Goal: Task Accomplishment & Management: Use online tool/utility

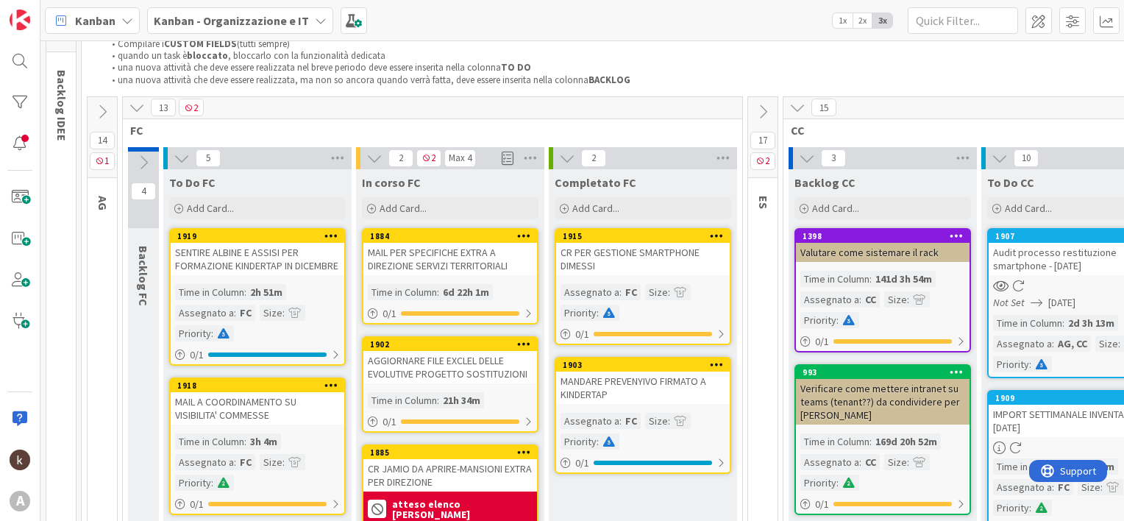
scroll to position [147, 0]
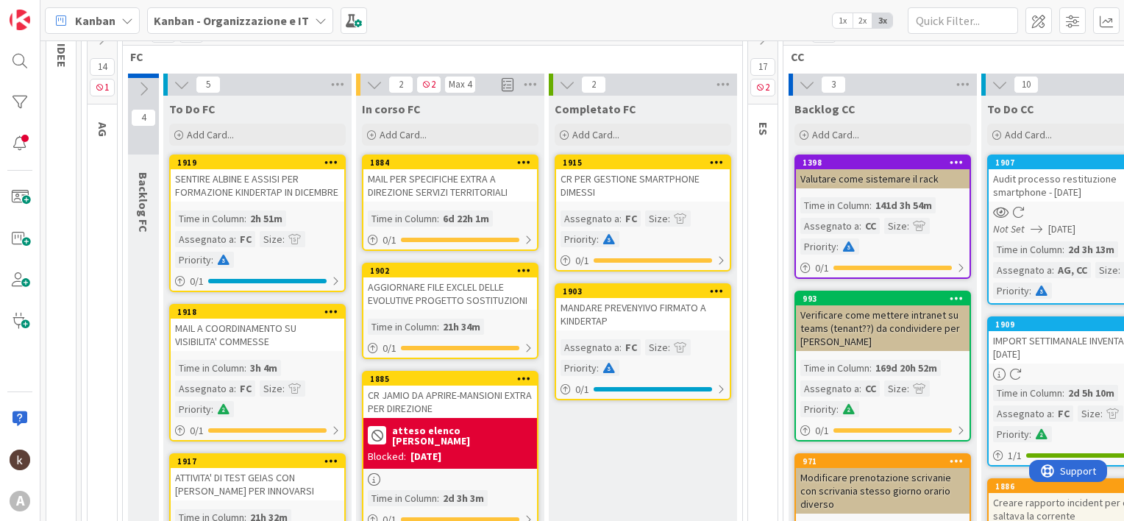
click at [241, 20] on b "Kanban - Organizzazione e IT" at bounding box center [231, 20] width 155 height 15
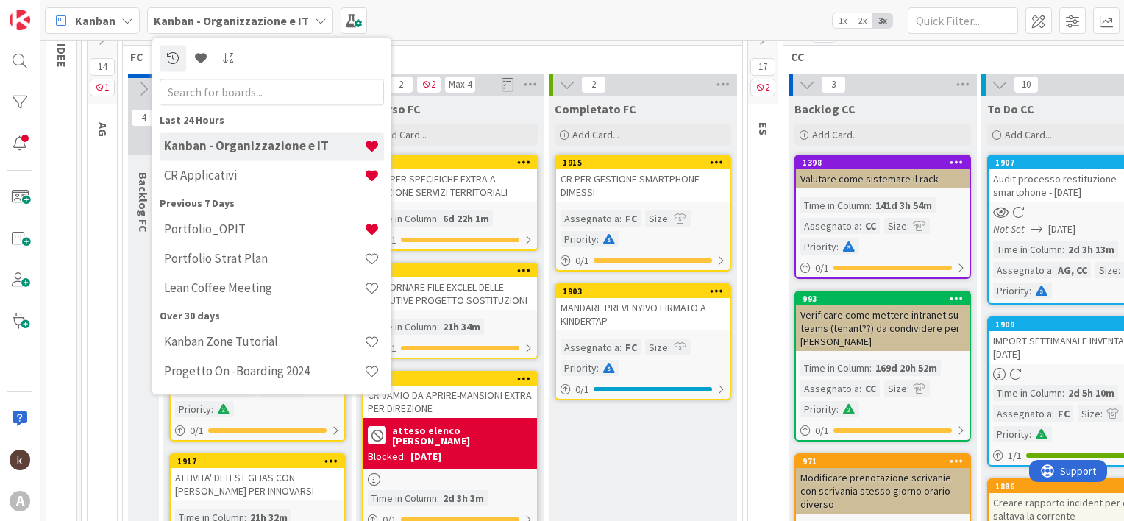
click at [234, 173] on h4 "CR Applicativi" at bounding box center [264, 175] width 200 height 15
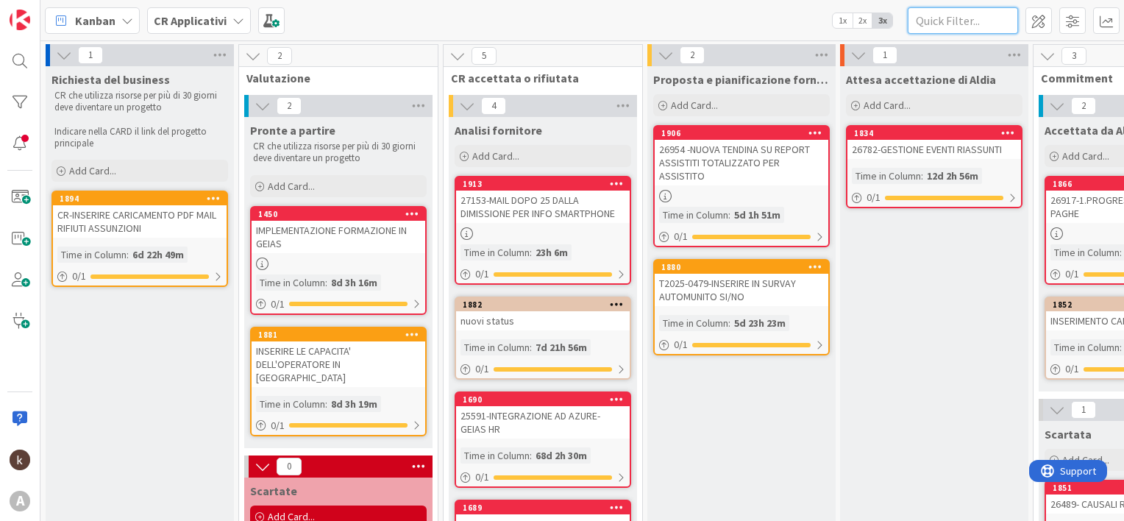
click at [942, 22] on input "text" at bounding box center [963, 20] width 110 height 26
paste input "26868"
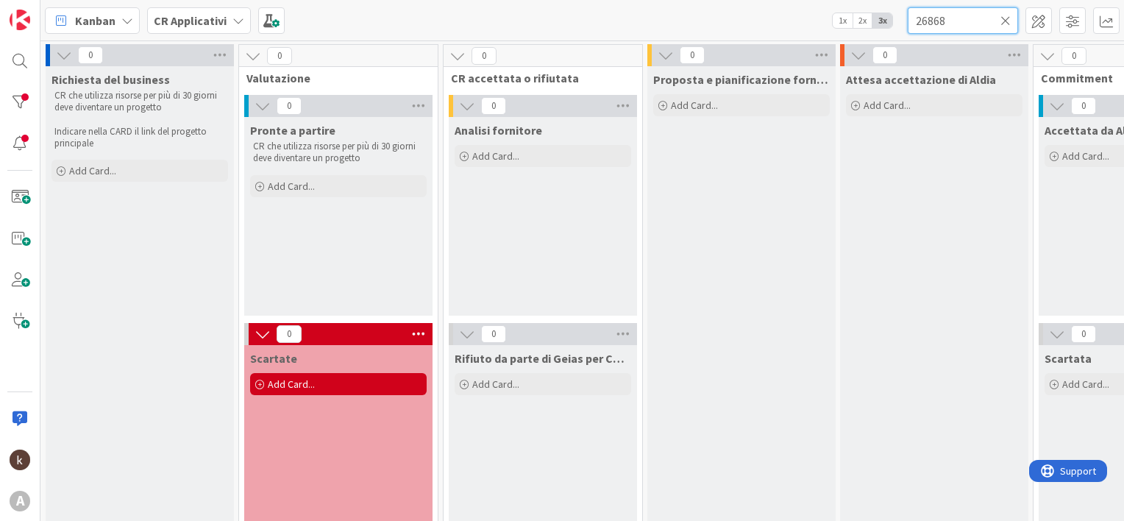
type input "26868"
click at [1007, 19] on icon at bounding box center [1005, 20] width 10 height 13
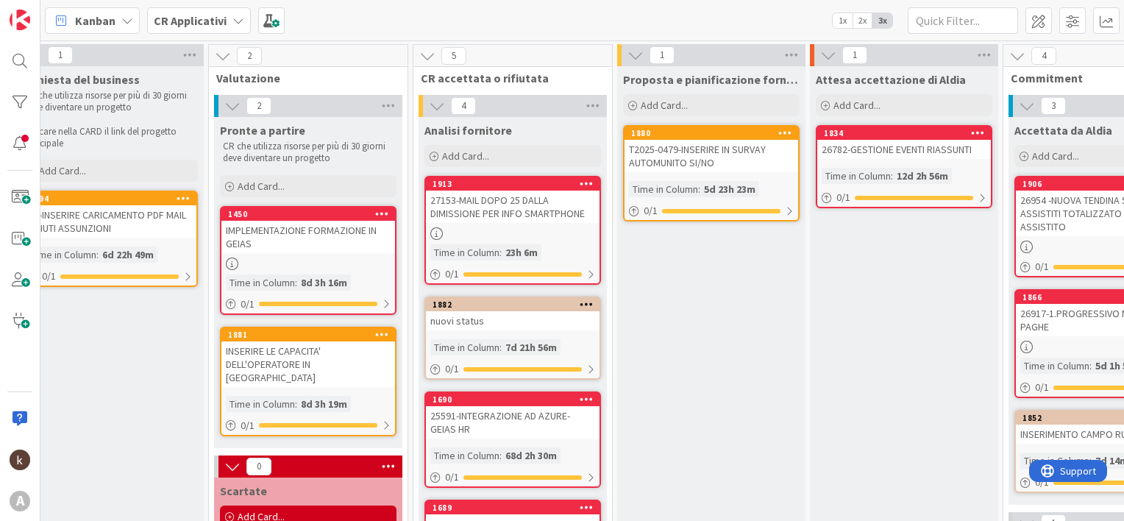
scroll to position [0, 3]
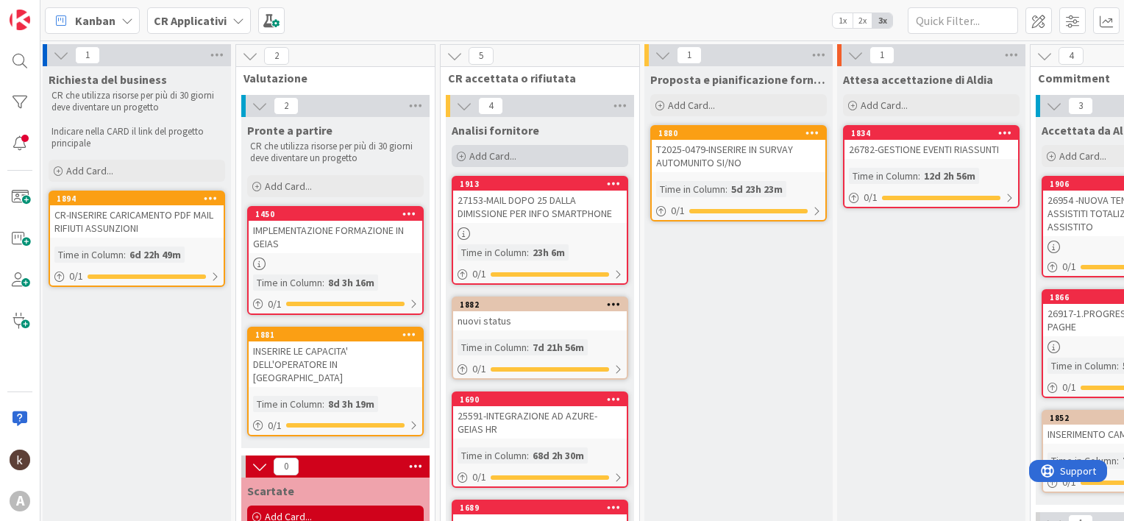
click at [533, 158] on div "Add Card..." at bounding box center [540, 156] width 177 height 22
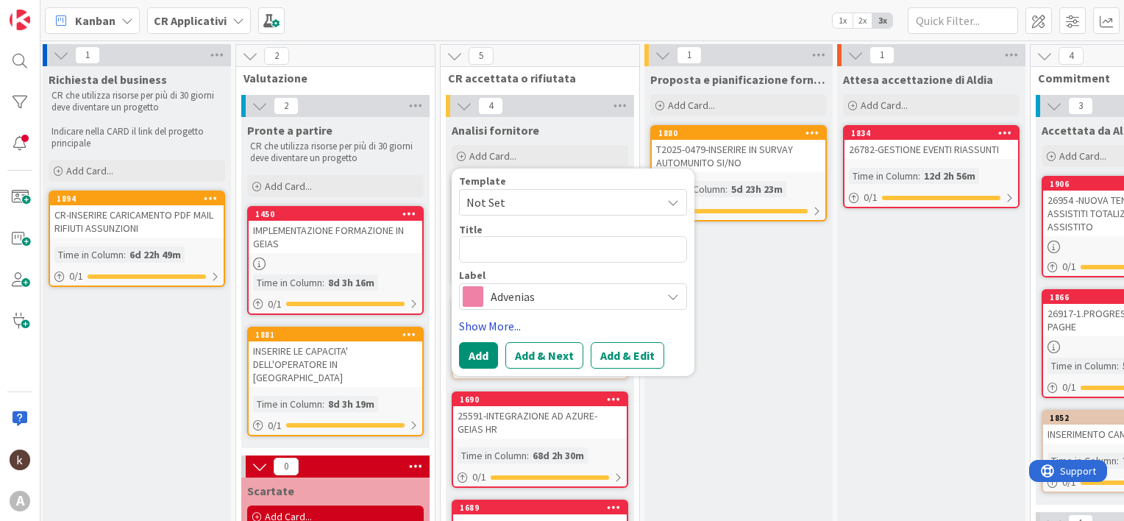
click at [488, 326] on link "Show More..." at bounding box center [573, 326] width 228 height 18
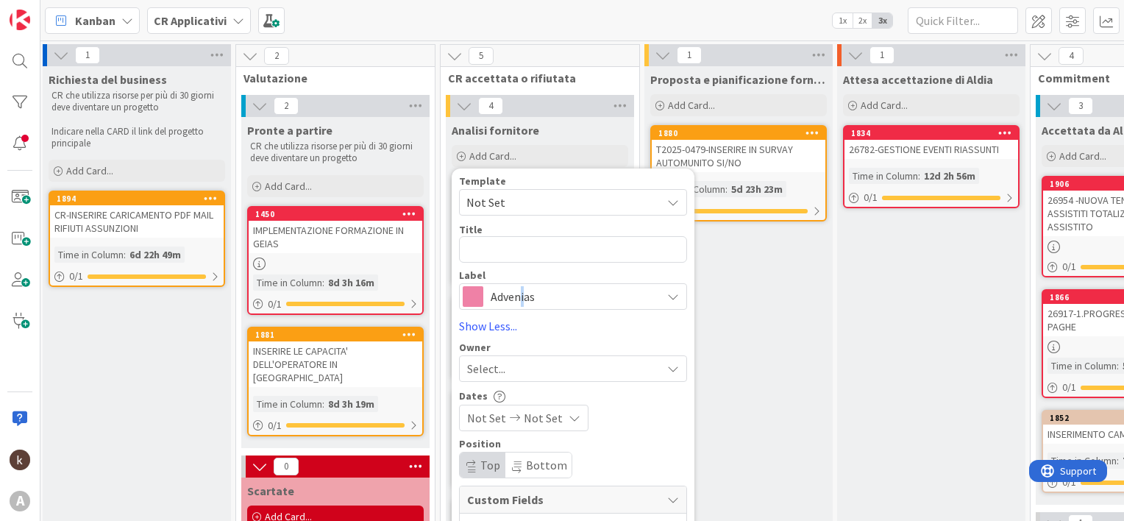
click at [523, 294] on span "Advenias" at bounding box center [572, 296] width 163 height 21
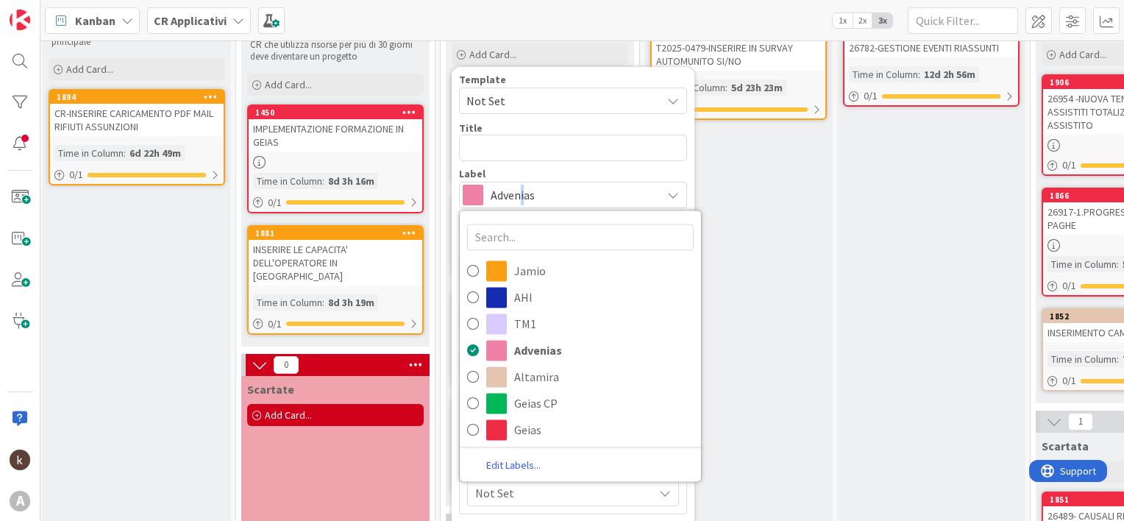
scroll to position [147, 3]
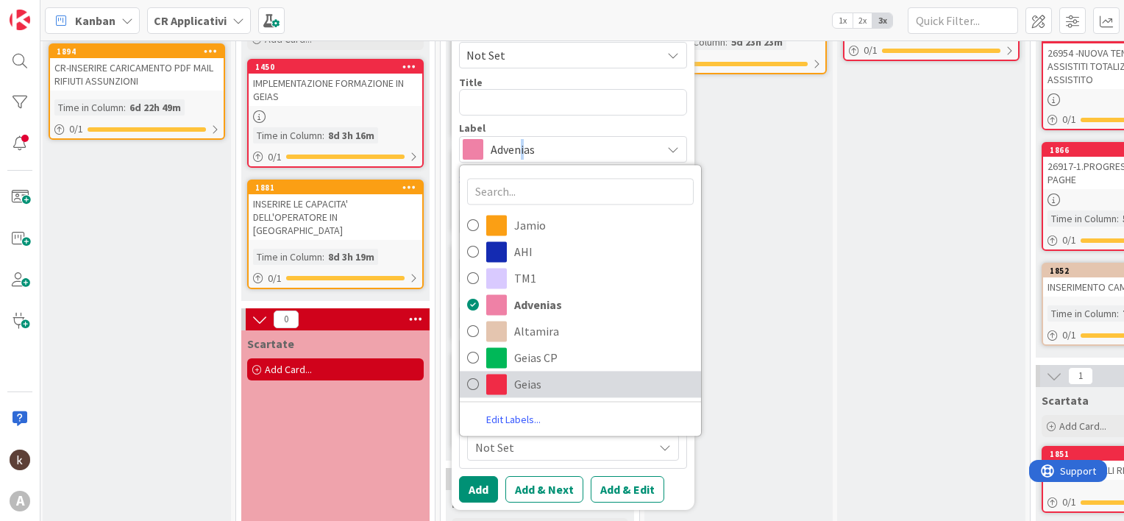
click at [528, 382] on span "Geias" at bounding box center [603, 384] width 179 height 22
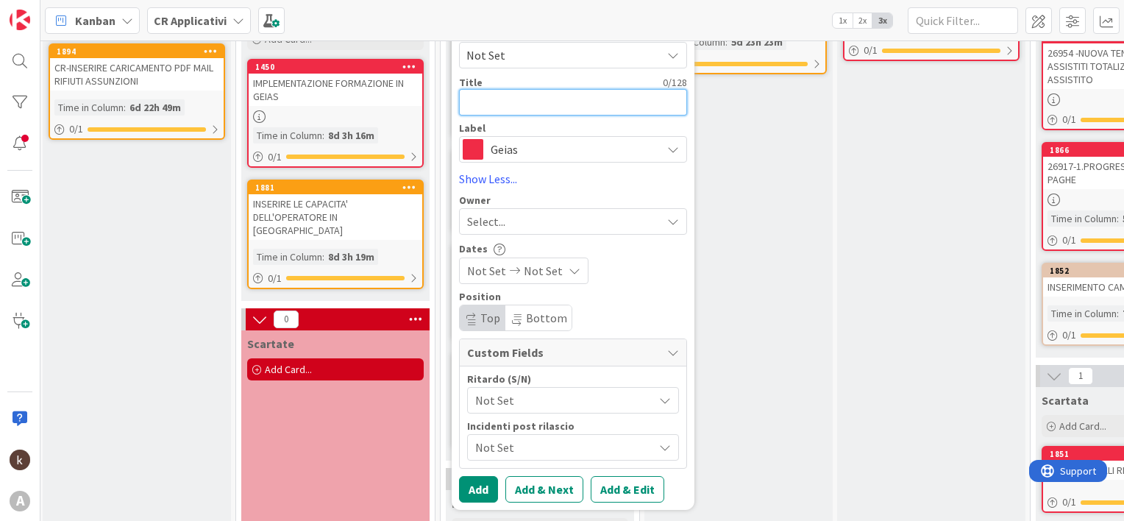
click at [507, 110] on textarea at bounding box center [573, 102] width 228 height 26
paste textarea "27189"
type textarea "x"
type textarea "27189"
type textarea "x"
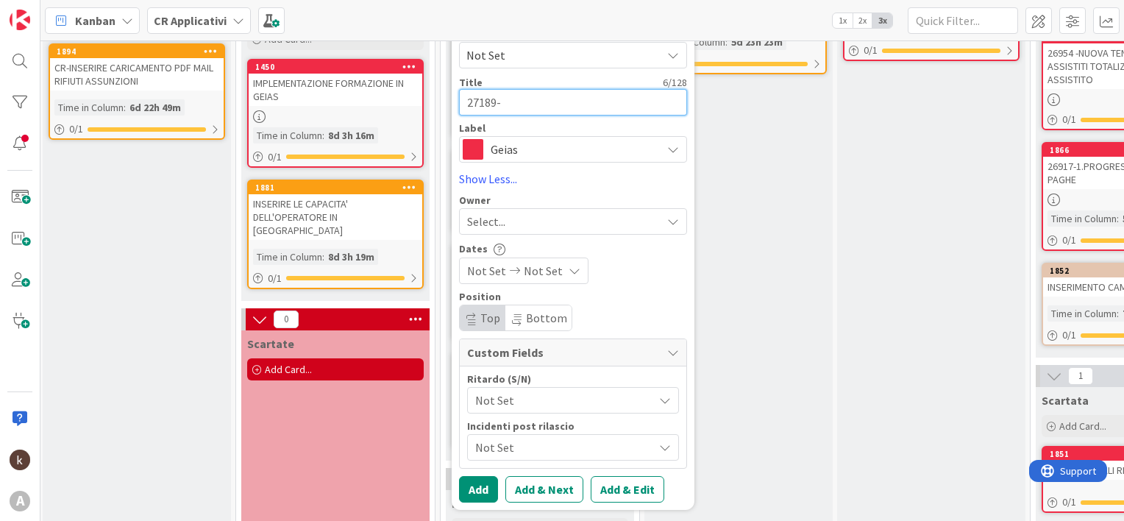
type textarea "27189-"
paste textarea "STORCIZZARE CAMPO CEDENTI/RICEVENTI CDC PAGHE"
type textarea "x"
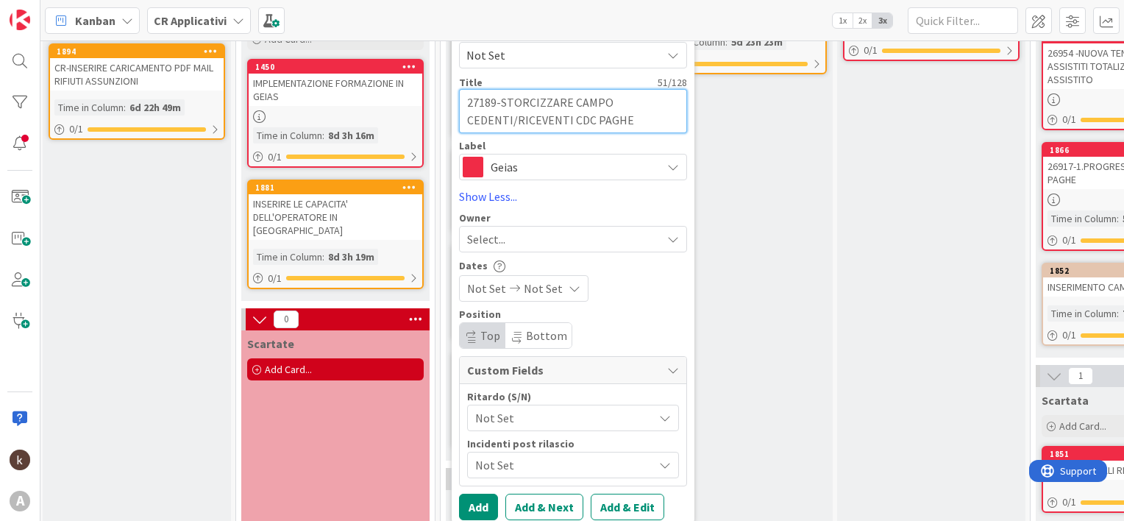
type textarea "27189-STORCIZZARE CAMPO CEDENTI/RICEVENTI CDC PAGHE"
click at [509, 235] on div "Select..." at bounding box center [564, 239] width 194 height 18
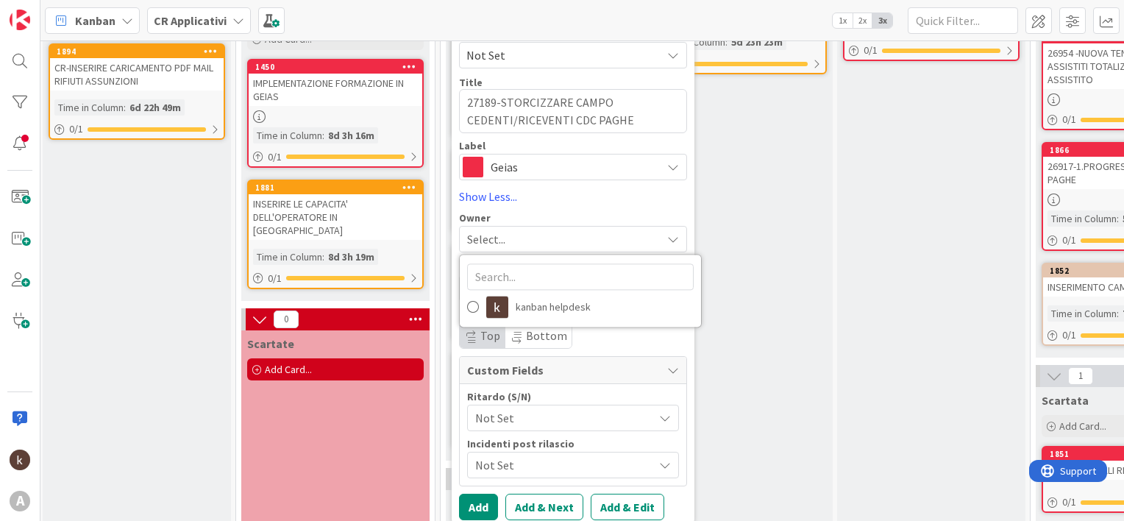
click at [521, 232] on div "Select..." at bounding box center [564, 239] width 194 height 18
click at [512, 429] on div "Not Set" at bounding box center [573, 418] width 212 height 26
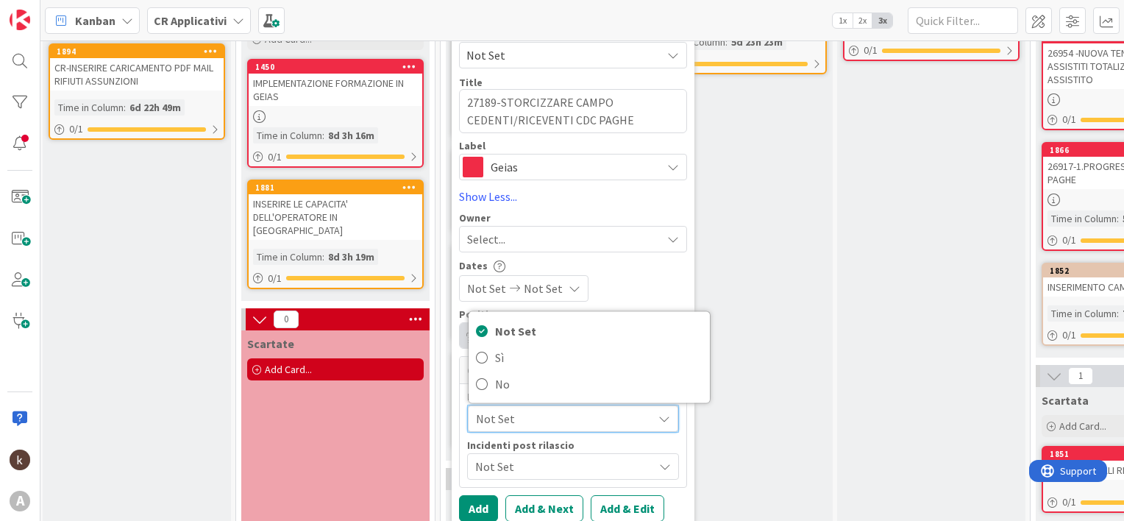
click at [598, 290] on div "Not Set Not Set" at bounding box center [573, 288] width 228 height 26
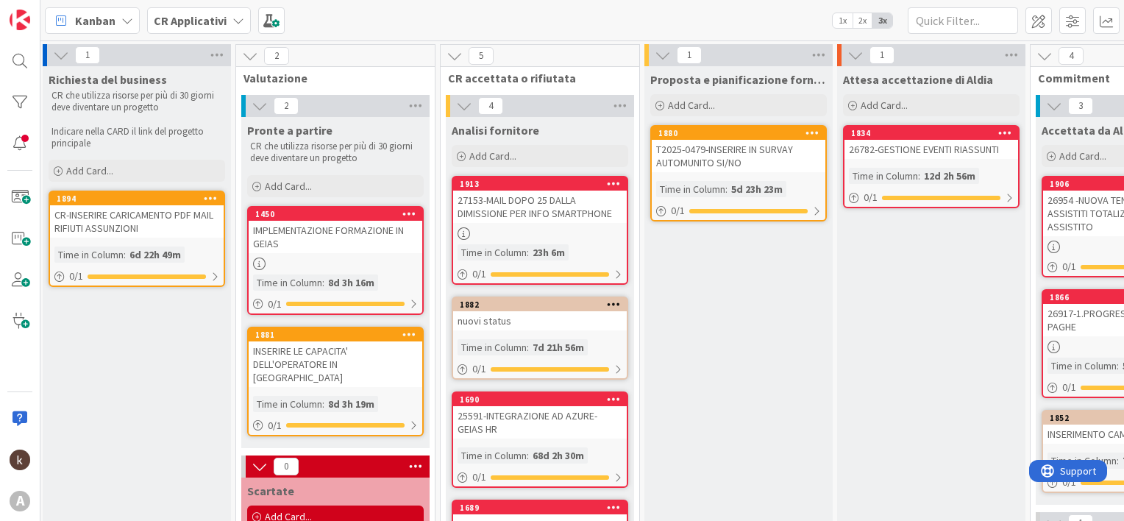
scroll to position [0, 3]
click at [505, 158] on span "Add Card..." at bounding box center [492, 155] width 47 height 13
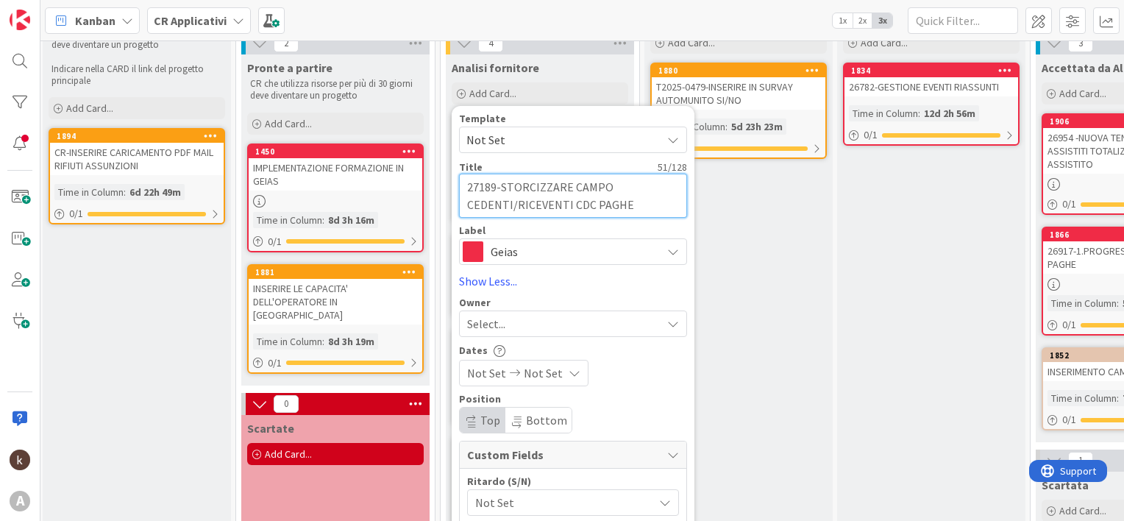
scroll to position [221, 3]
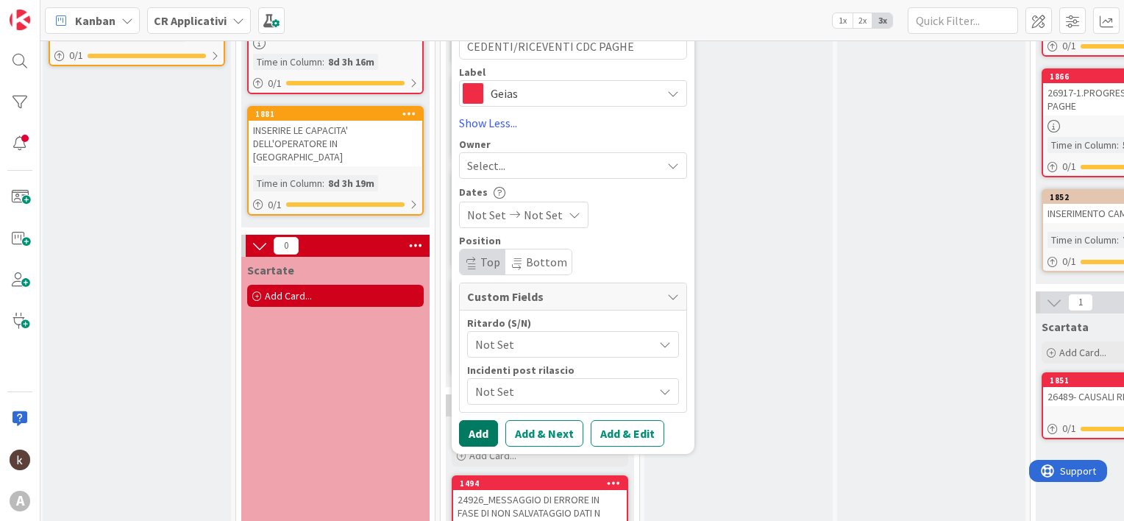
click at [483, 432] on button "Add" at bounding box center [478, 433] width 39 height 26
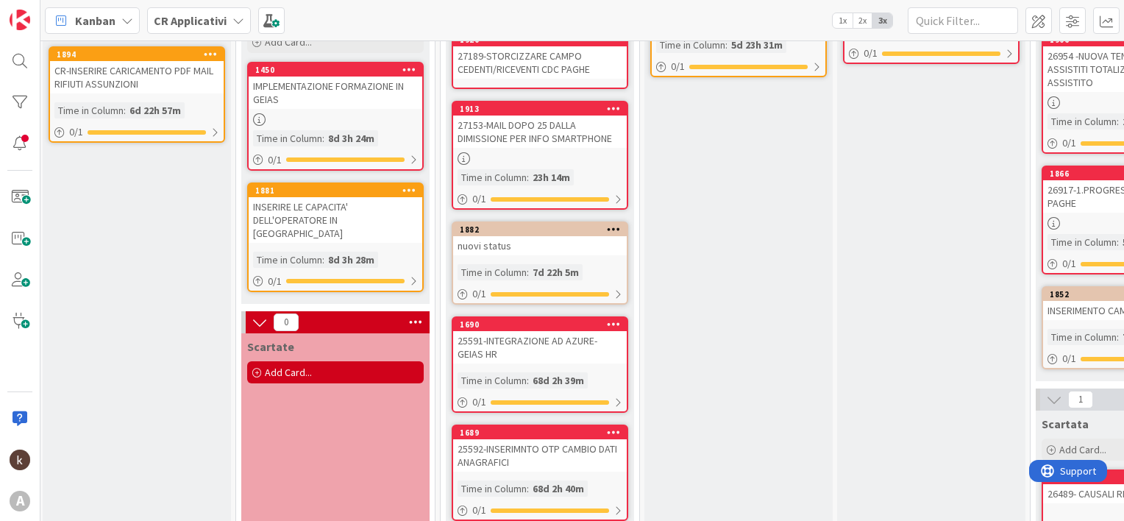
scroll to position [0, 3]
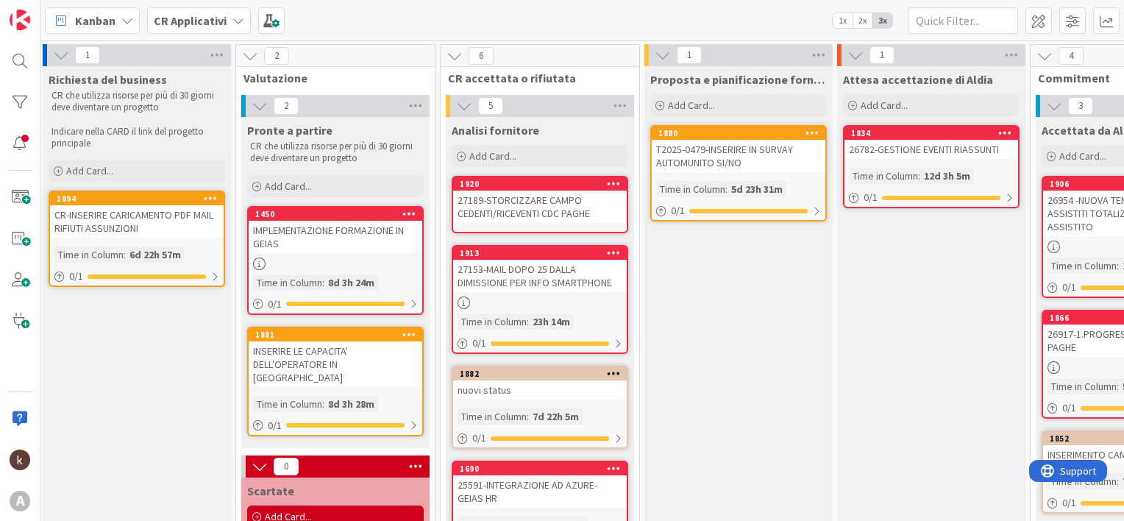
click at [522, 199] on div "27189-STORCIZZARE CAMPO CEDENTI/RICEVENTI CDC PAGHE" at bounding box center [540, 207] width 174 height 32
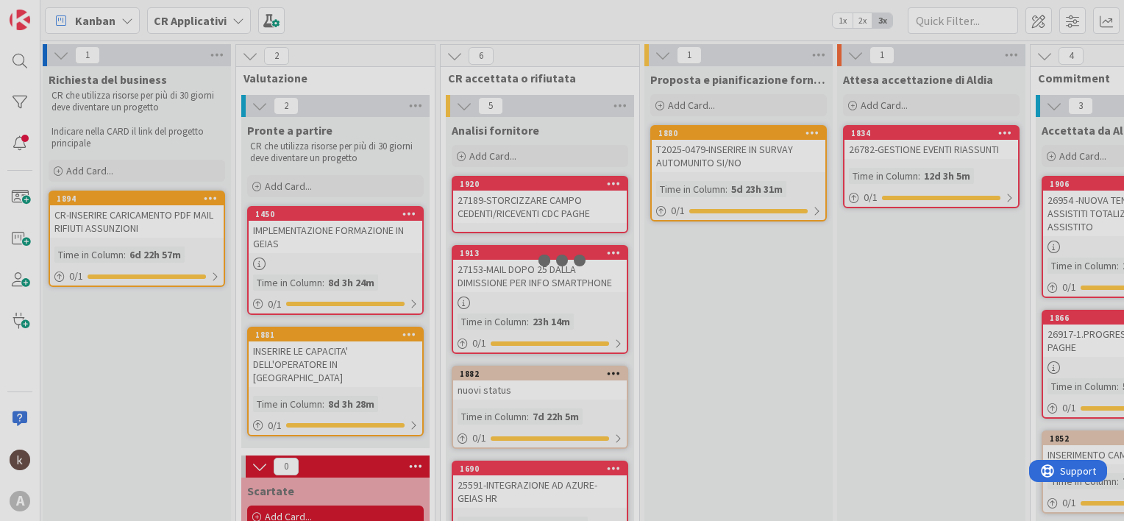
click at [522, 199] on div at bounding box center [562, 260] width 1124 height 521
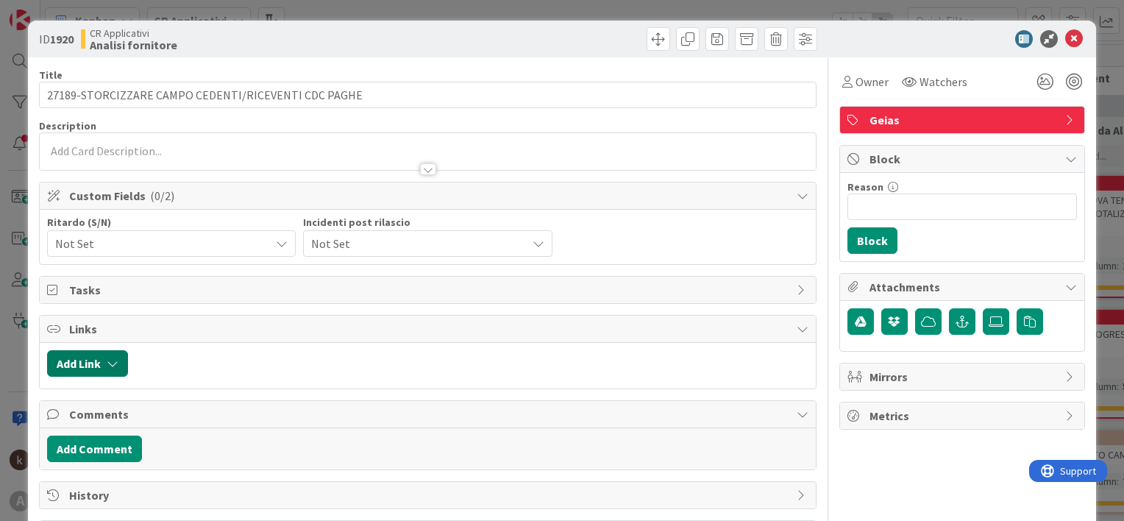
click at [118, 353] on button "Add Link" at bounding box center [87, 363] width 81 height 26
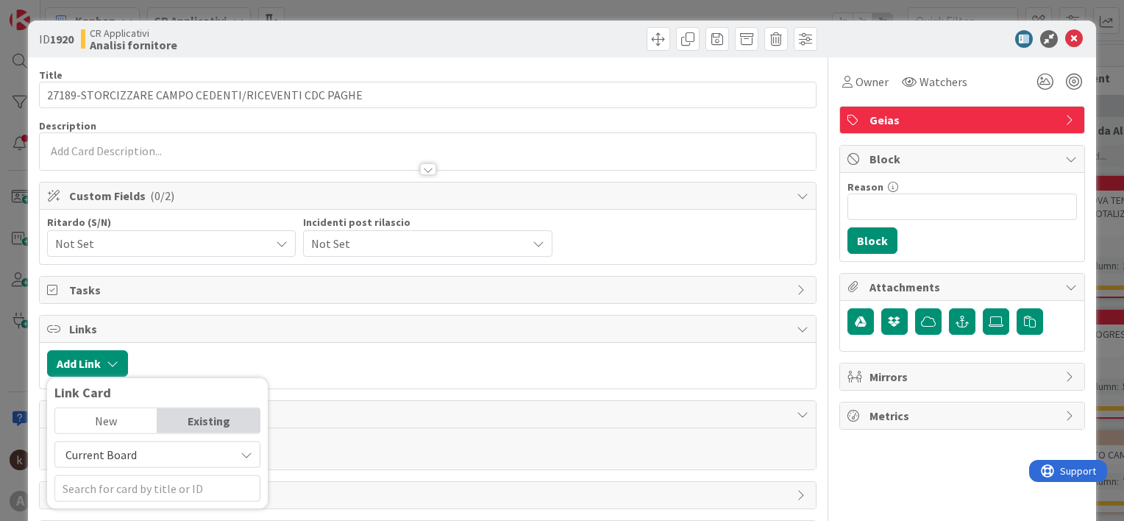
click at [124, 450] on span "Current Board" at bounding box center [100, 454] width 71 height 15
click at [103, 424] on span "All Boards" at bounding box center [165, 420] width 204 height 22
click at [132, 494] on input "text" at bounding box center [157, 488] width 206 height 26
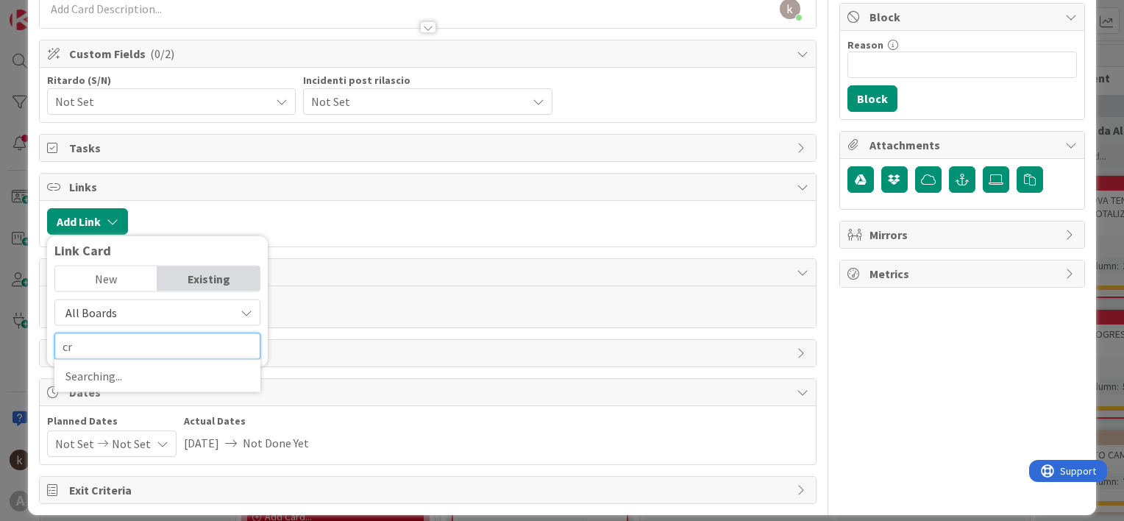
scroll to position [147, 0]
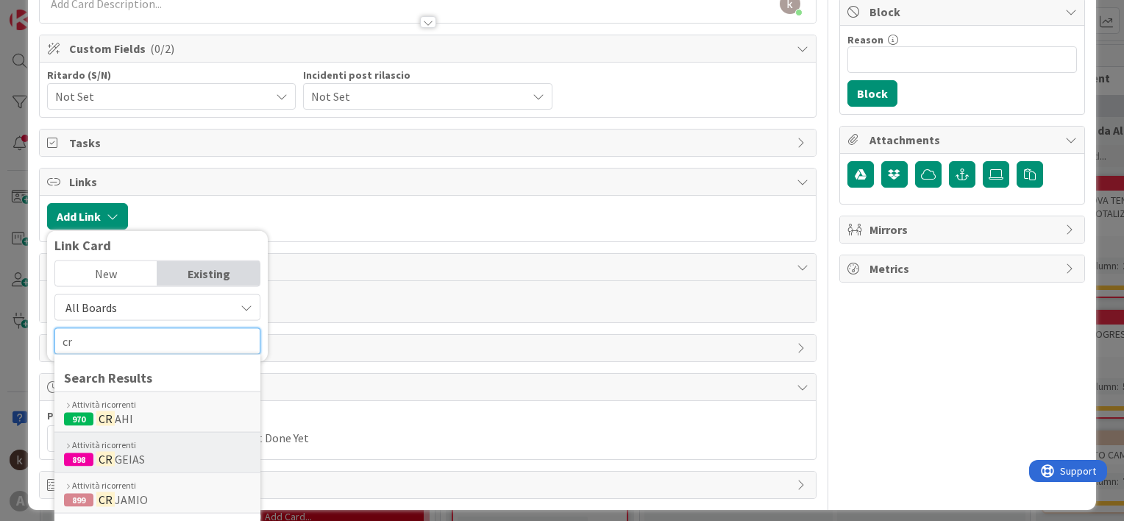
type input "cr"
click at [145, 466] on div "Attività ricorrenti 898 CR GEIAS" at bounding box center [157, 452] width 206 height 40
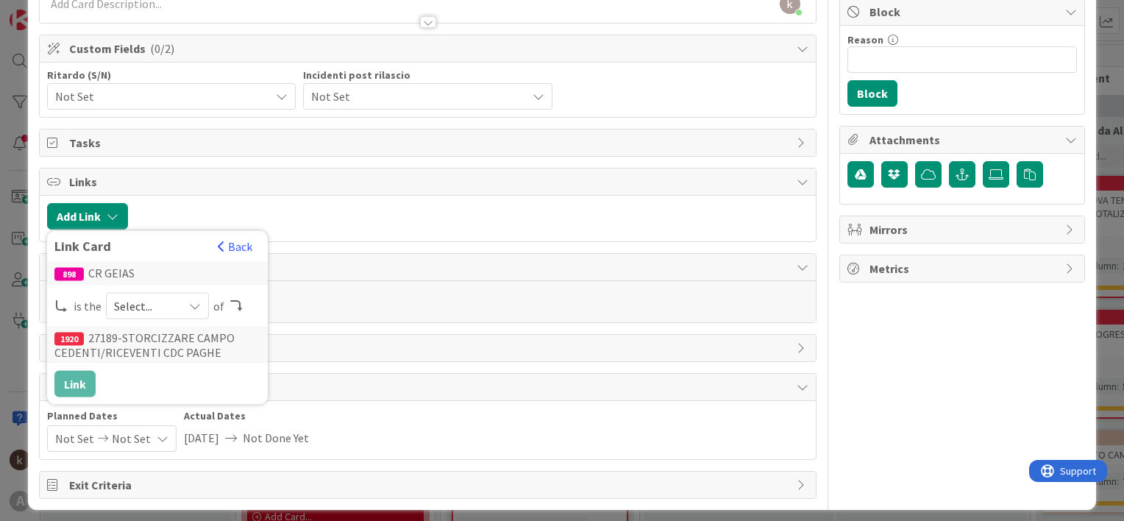
click at [172, 307] on span "Select..." at bounding box center [145, 306] width 62 height 21
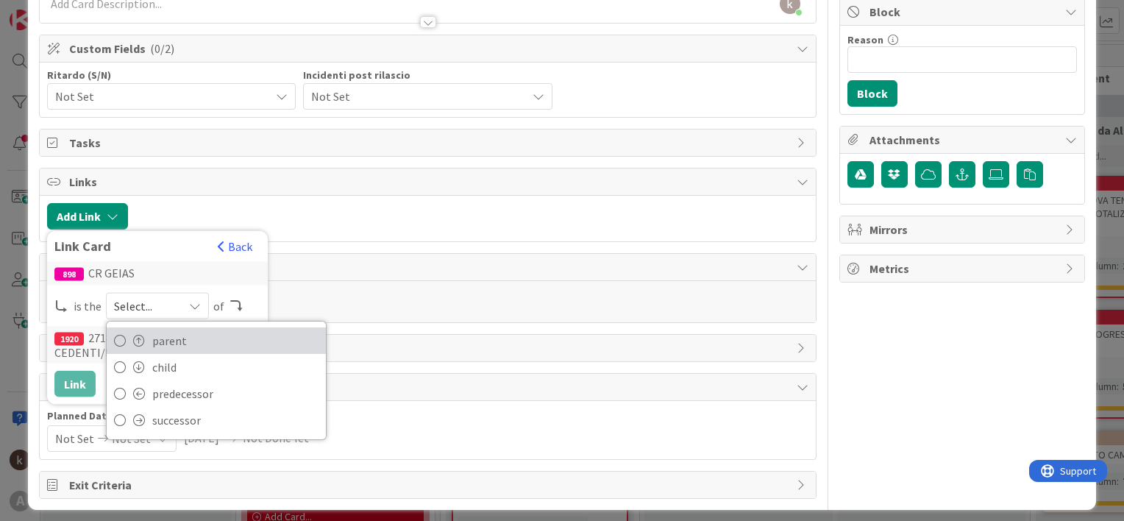
click at [140, 341] on span at bounding box center [139, 341] width 12 height 12
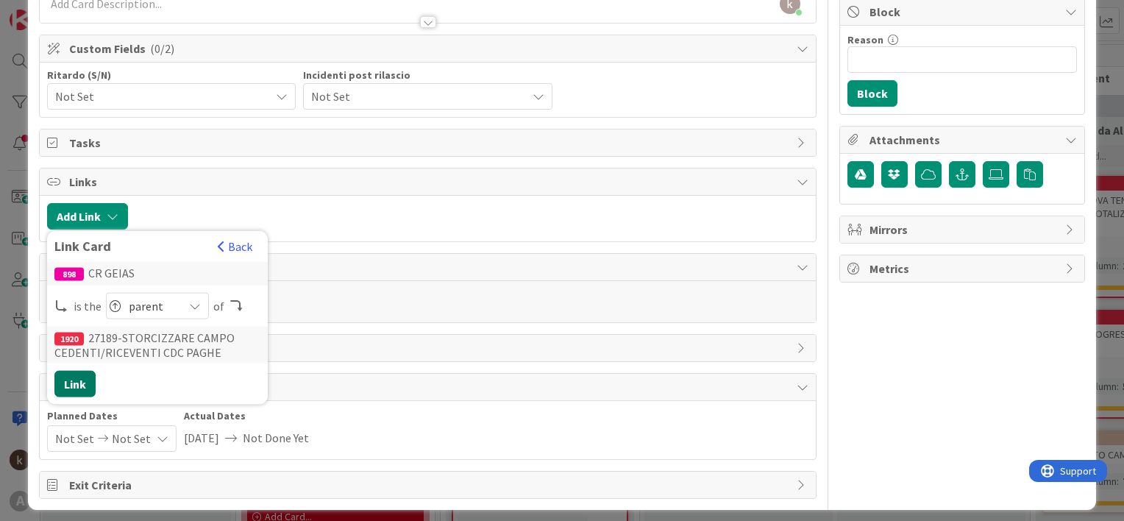
click at [85, 378] on button "Link" at bounding box center [74, 384] width 41 height 26
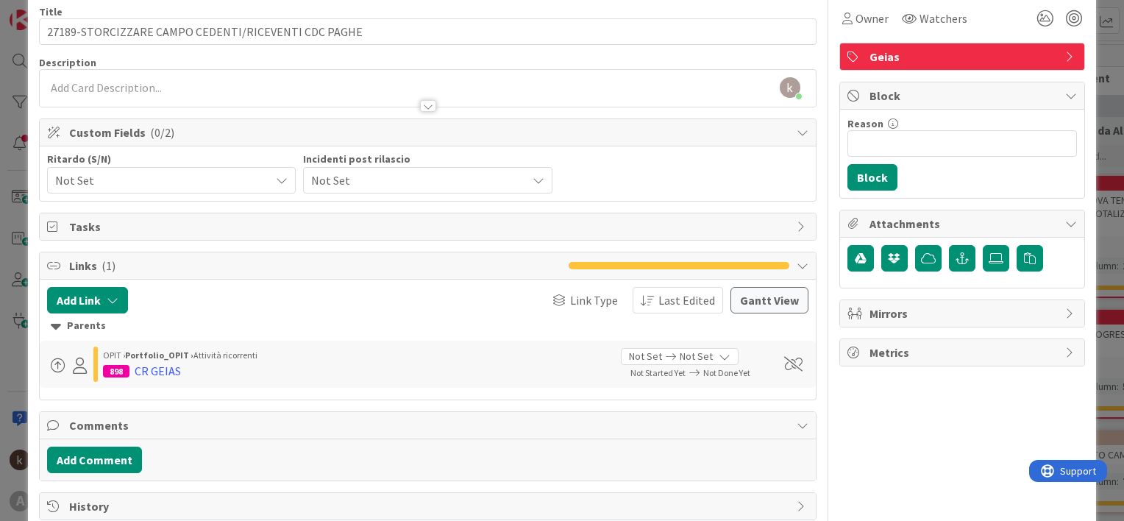
scroll to position [0, 0]
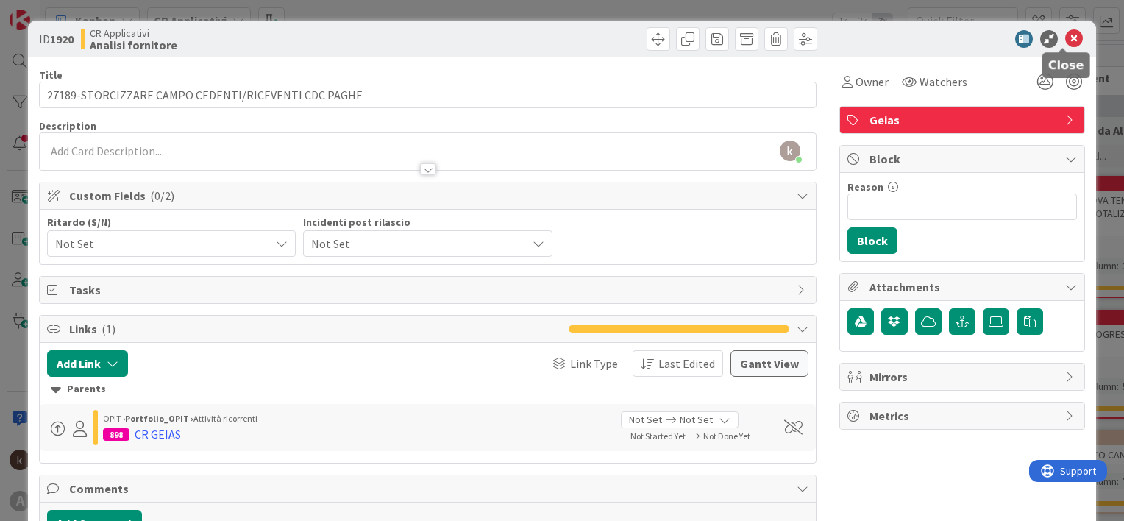
click at [1065, 40] on icon at bounding box center [1074, 39] width 18 height 18
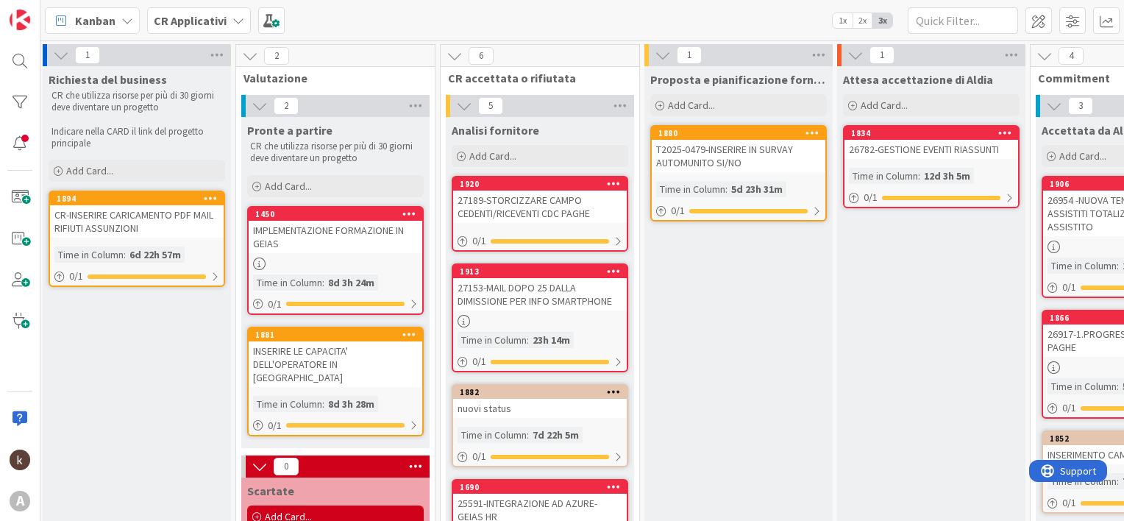
click at [178, 21] on b "CR Applicativi" at bounding box center [190, 20] width 73 height 15
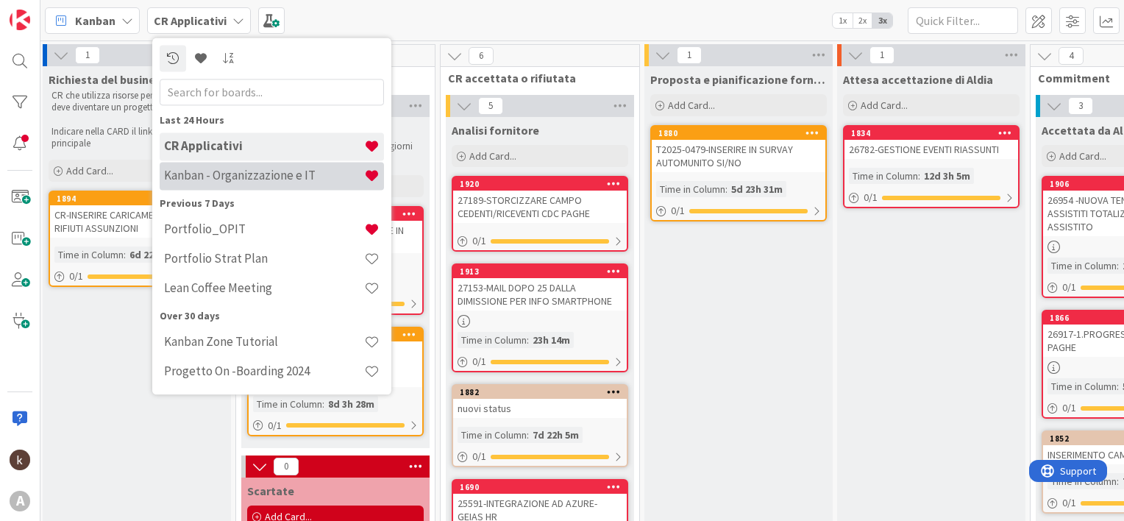
click at [188, 178] on h4 "Kanban - Organizzazione e IT" at bounding box center [264, 175] width 200 height 15
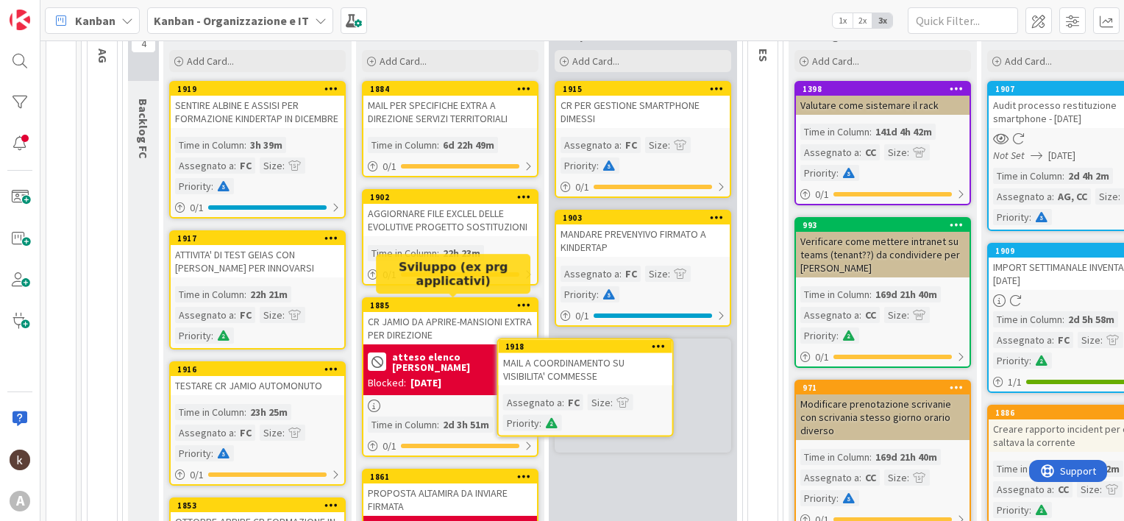
scroll to position [221, 0]
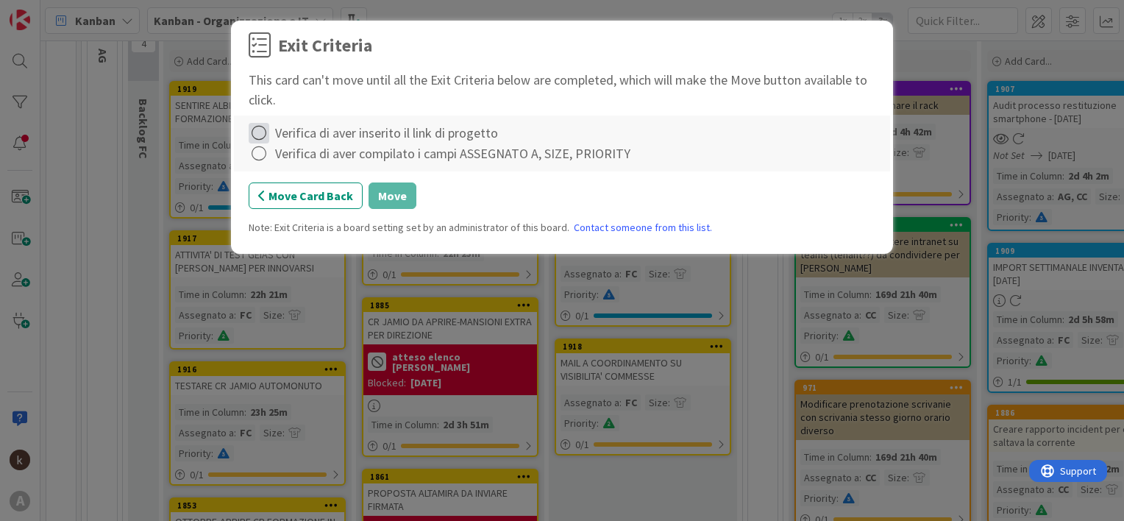
click at [266, 131] on icon at bounding box center [259, 133] width 21 height 21
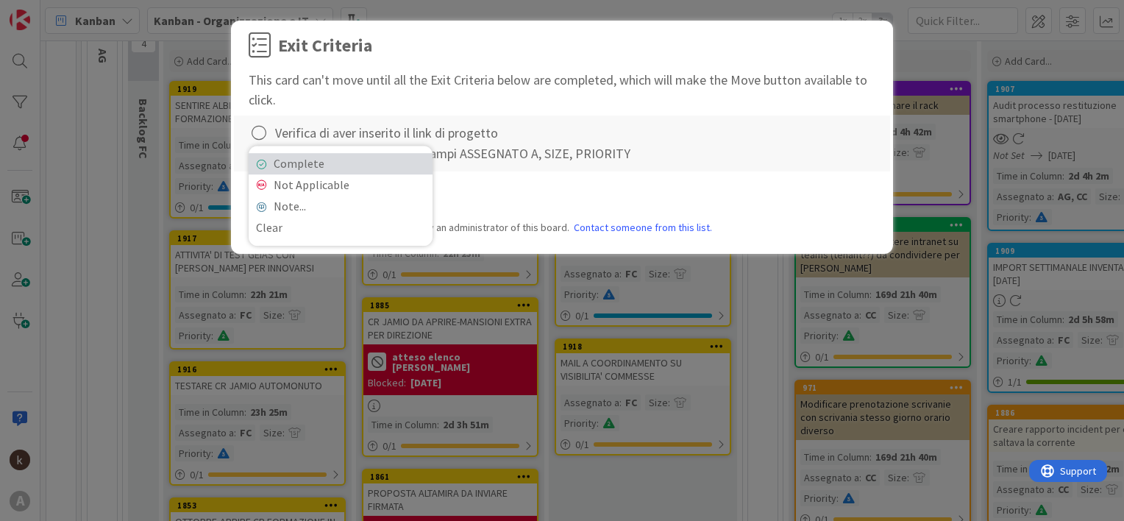
click at [280, 163] on link "Complete" at bounding box center [341, 163] width 184 height 21
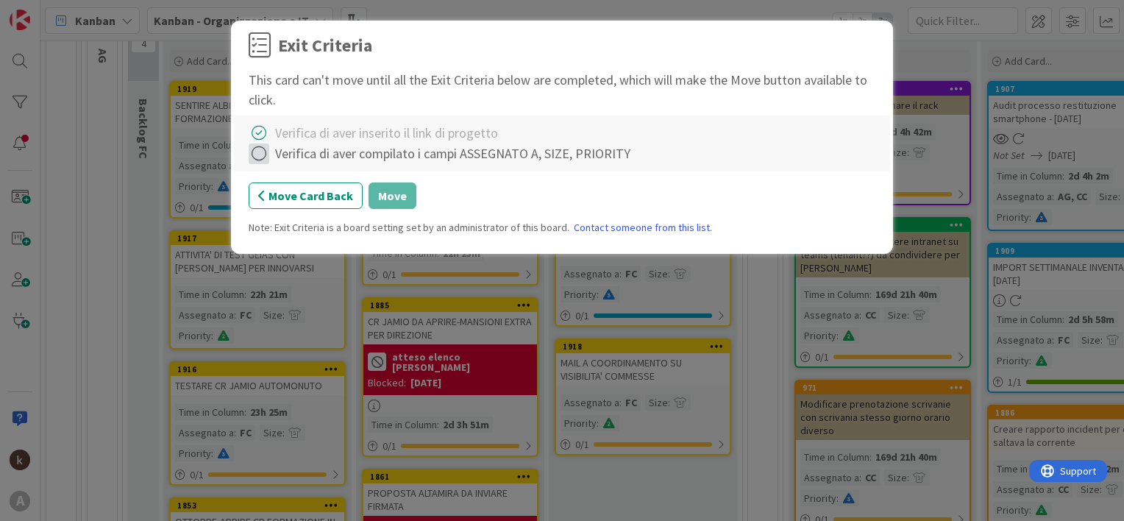
click at [252, 156] on icon at bounding box center [259, 153] width 21 height 21
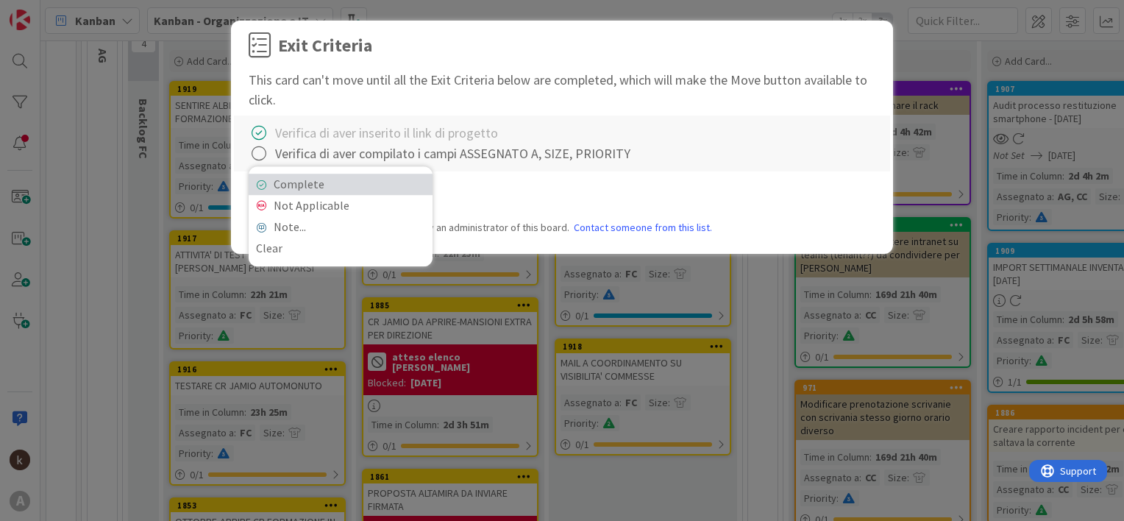
click at [281, 182] on link "Complete" at bounding box center [341, 184] width 184 height 21
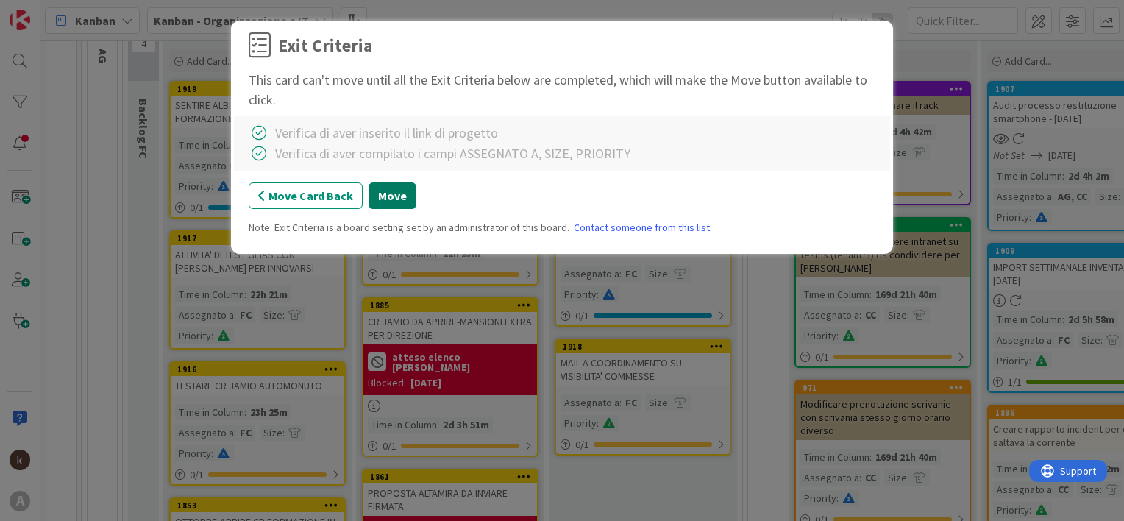
click at [403, 199] on button "Move" at bounding box center [393, 195] width 48 height 26
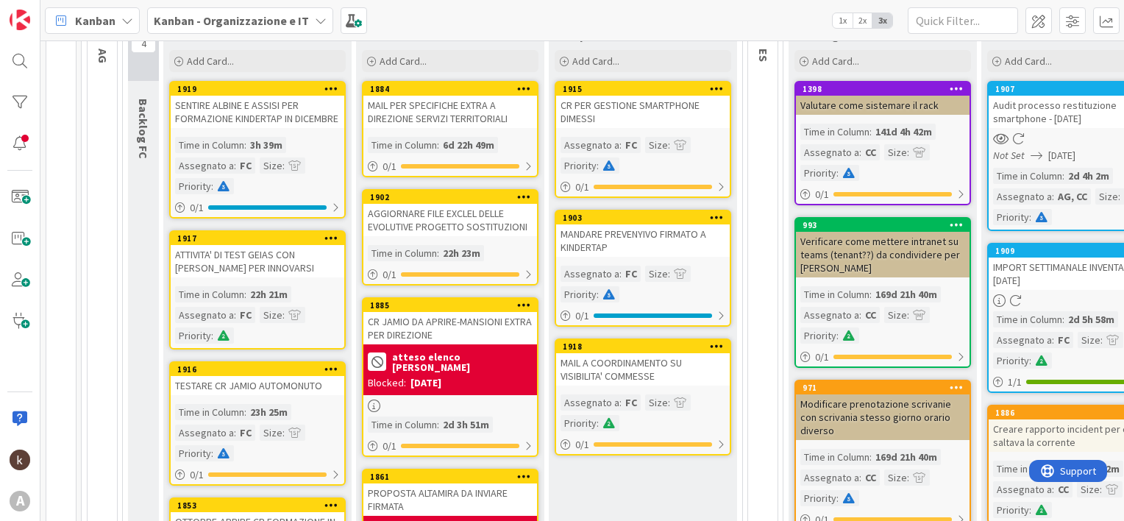
click at [274, 118] on div "SENTIRE ALBINE E ASSISI PER FORMAZIONE KINDERTAP IN DICEMBRE" at bounding box center [258, 112] width 174 height 32
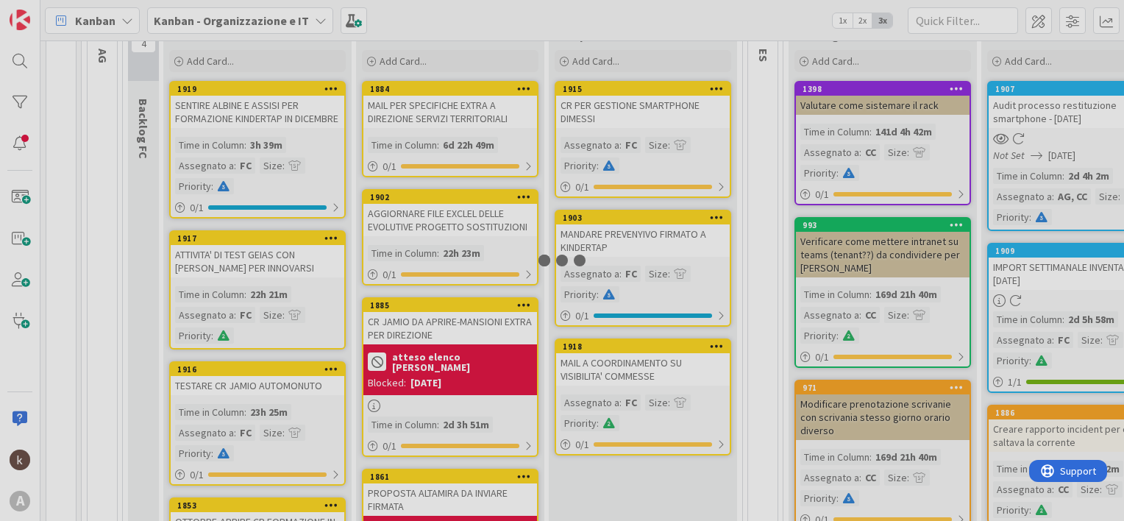
click at [274, 118] on div at bounding box center [562, 260] width 1124 height 521
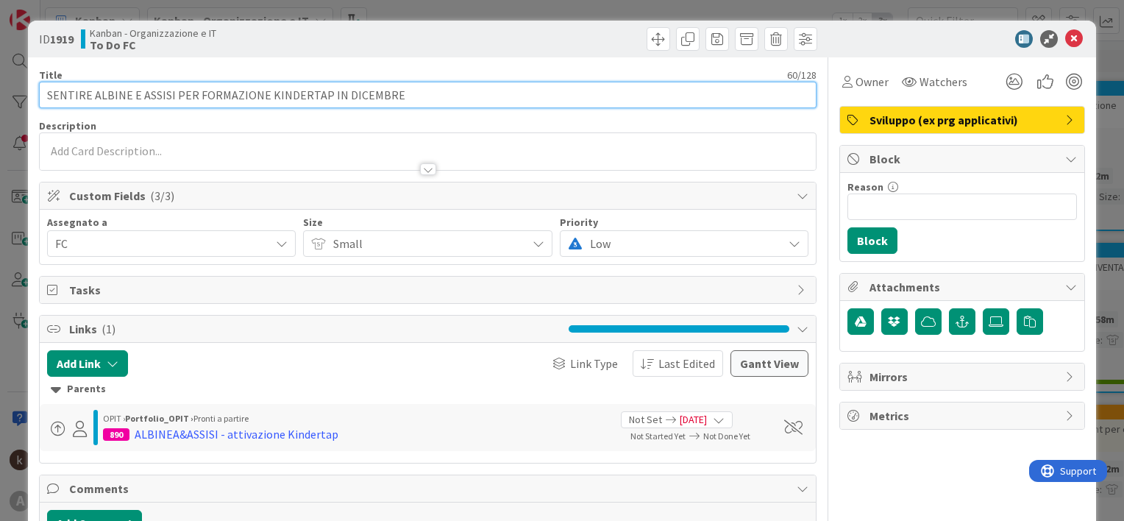
click at [129, 95] on input "SENTIRE ALBINE E ASSISI PER FORMAZIONE KINDERTAP IN DICEMBRE" at bounding box center [427, 95] width 777 height 26
click at [127, 96] on input "SENTIRE ALBINE E ASSISI PER FORMAZIONE KINDERTAP IN DICEMBRE" at bounding box center [427, 95] width 777 height 26
click at [127, 93] on input "SENTIRE ALBINE E ASSISI PER FORMAZIONE KINDERTAP IN DICEMBRE" at bounding box center [427, 95] width 777 height 26
type input "SENTIRE ALBINEA E ASSISI PER FORMAZIONE KINDERTAP IN DICEMBRE"
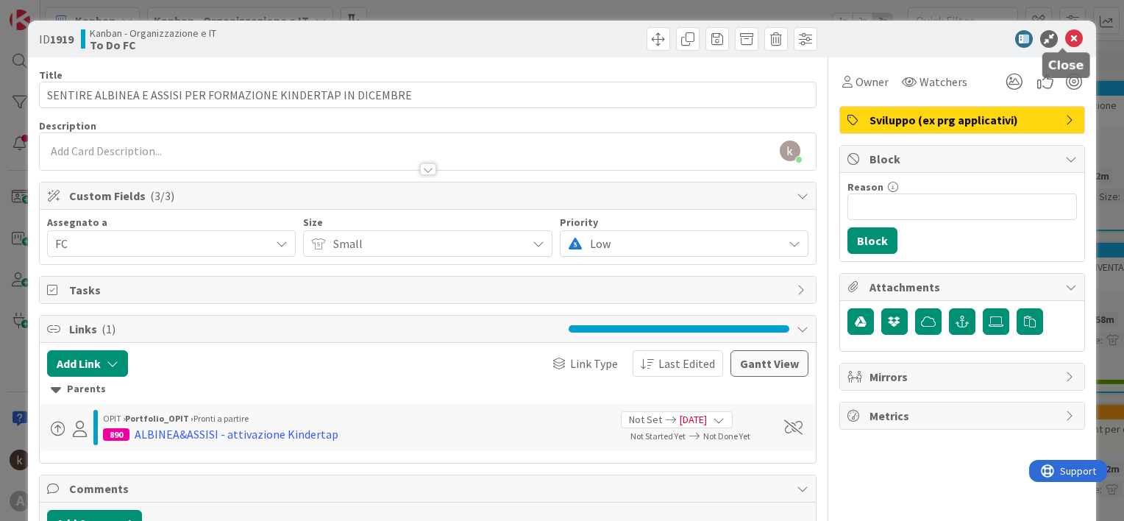
click at [1065, 40] on icon at bounding box center [1074, 39] width 18 height 18
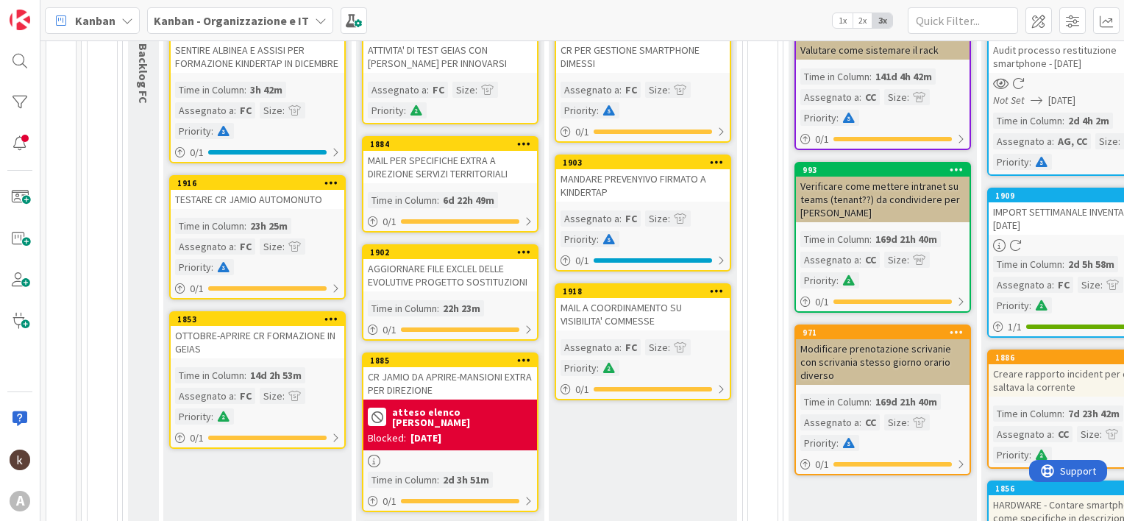
scroll to position [302, 0]
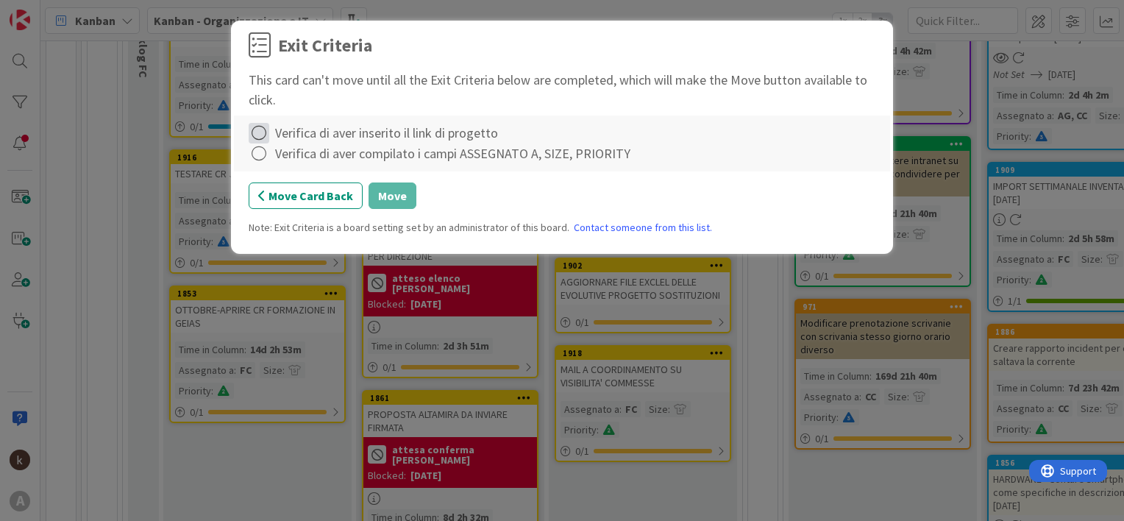
click at [257, 128] on icon at bounding box center [259, 133] width 21 height 21
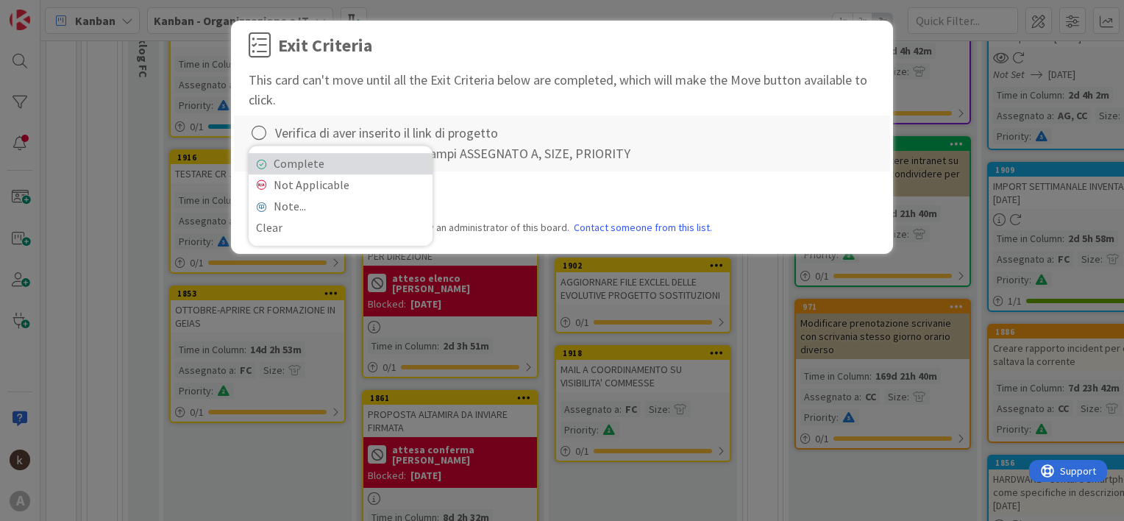
click at [274, 165] on link "Complete" at bounding box center [341, 163] width 184 height 21
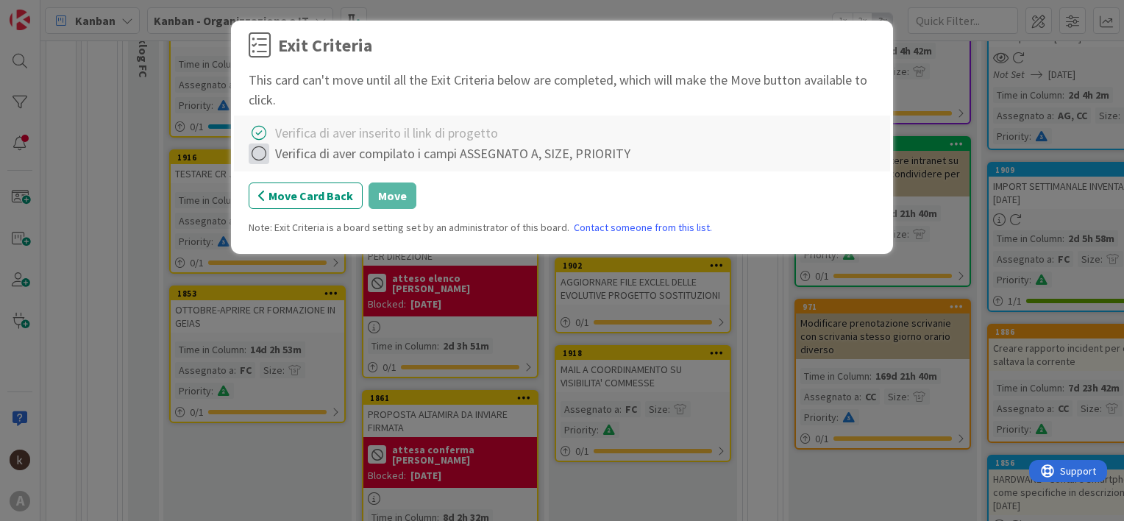
click at [260, 153] on icon at bounding box center [259, 153] width 21 height 21
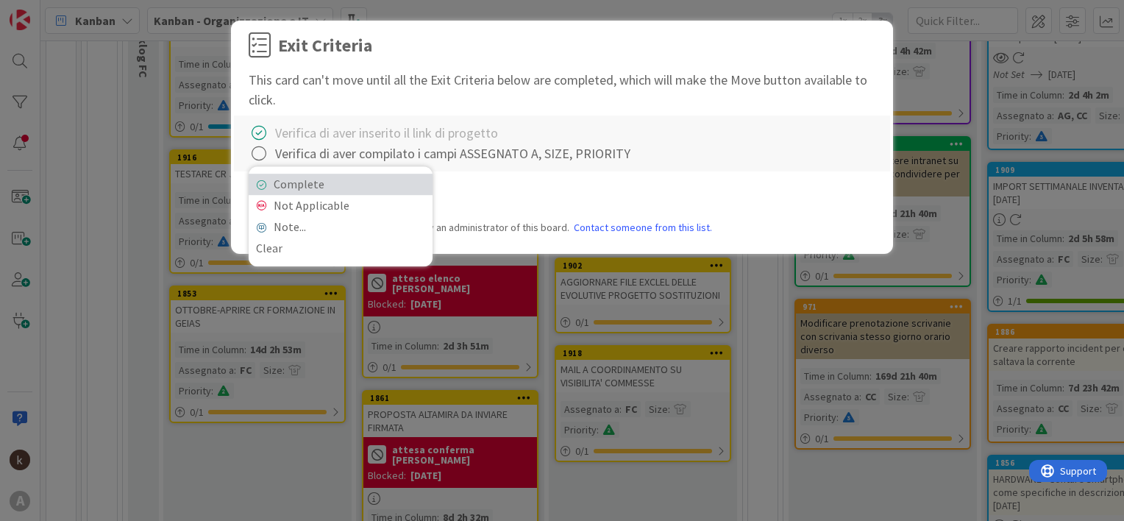
click at [297, 185] on link "Complete" at bounding box center [341, 184] width 184 height 21
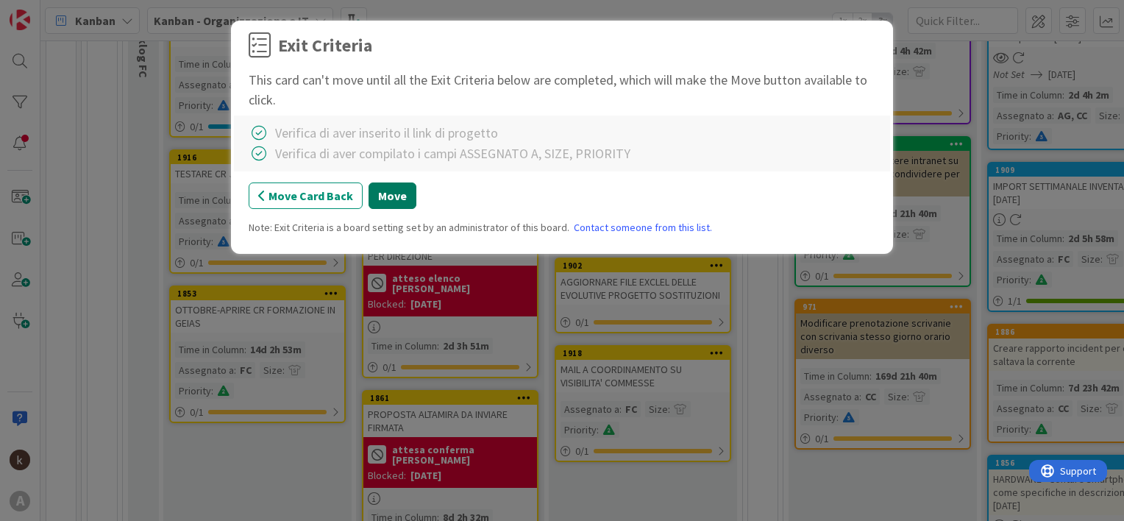
click at [398, 197] on button "Move" at bounding box center [393, 195] width 48 height 26
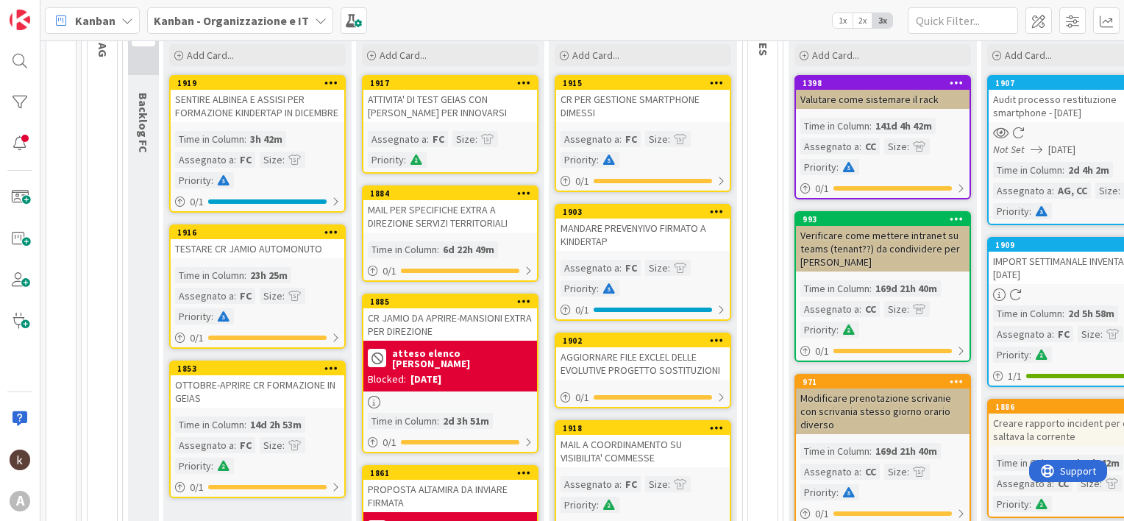
scroll to position [154, 0]
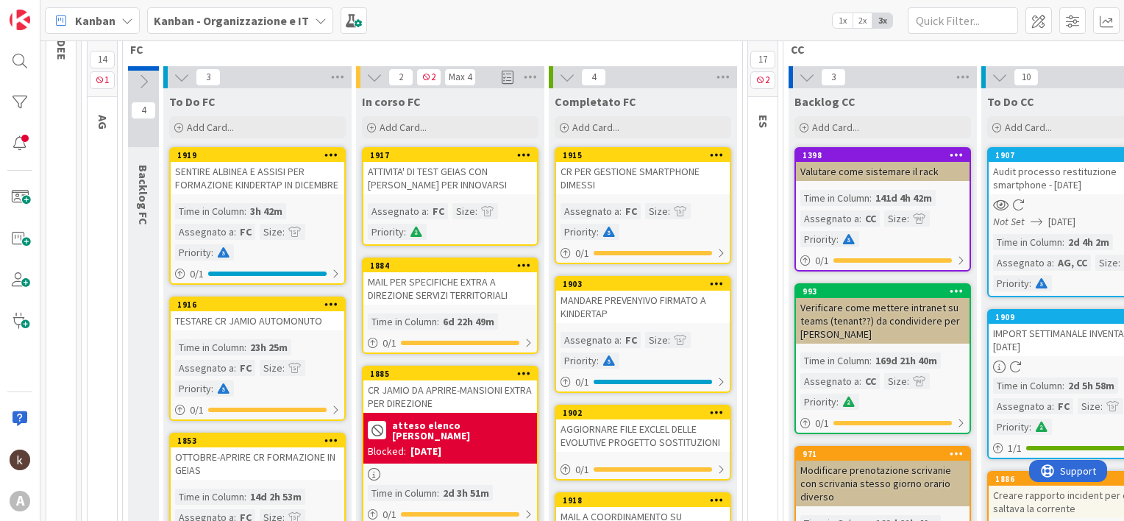
click at [441, 289] on div "MAIL PER SPECIFICHE EXTRA A DIREZIONE SERVIZI TERRITORIALI" at bounding box center [450, 288] width 174 height 32
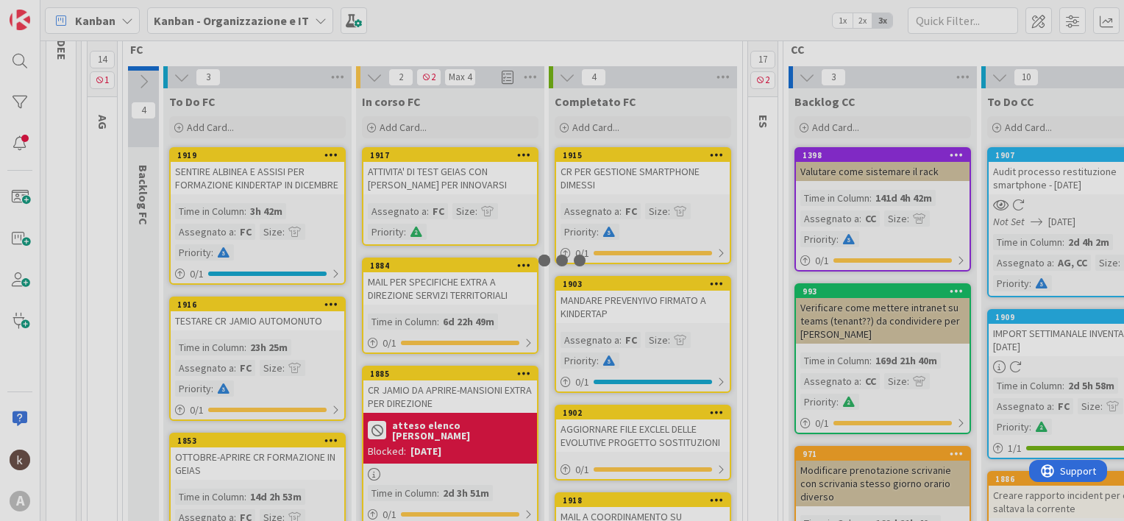
click at [441, 289] on div at bounding box center [562, 260] width 1124 height 521
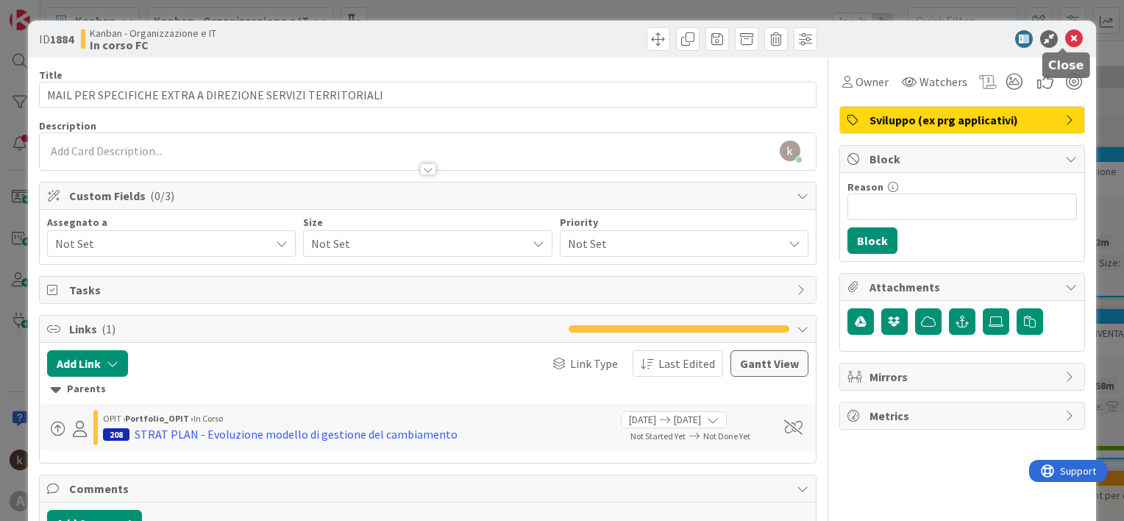
click at [1065, 38] on icon at bounding box center [1074, 39] width 18 height 18
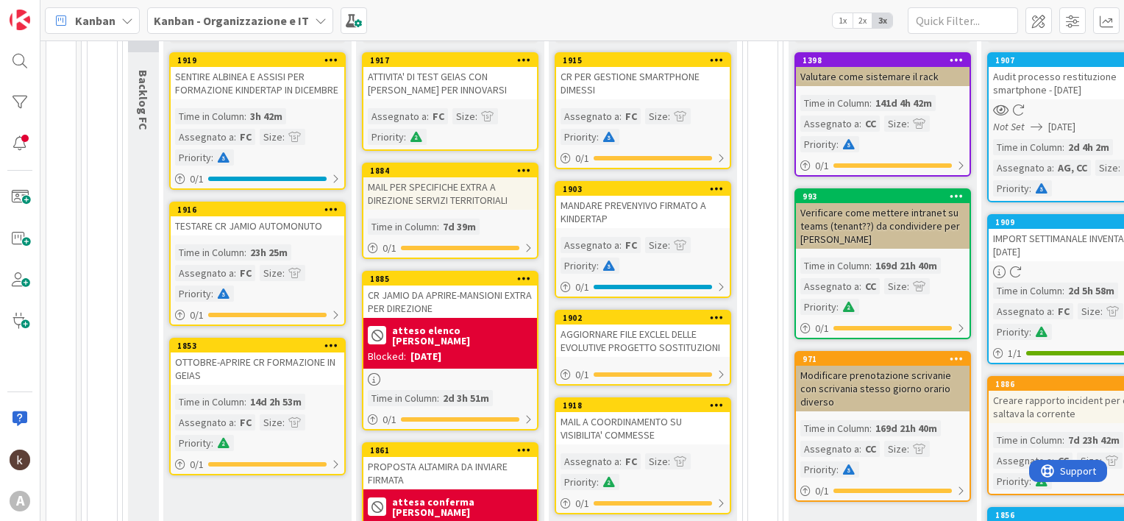
scroll to position [302, 0]
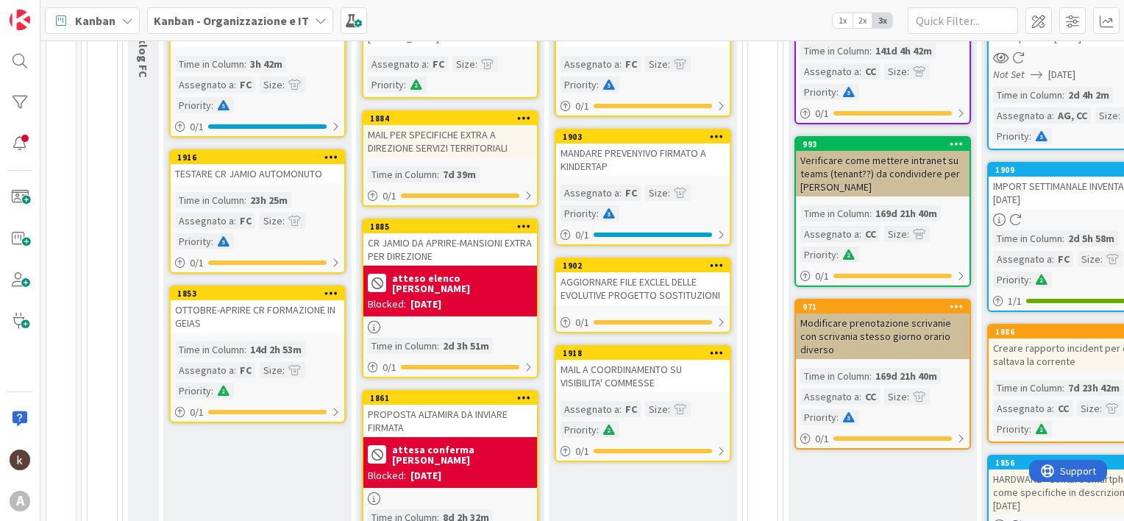
click at [607, 289] on div "AGGIORNARE FILE EXCLEL DELLE EVOLUTIVE PROGETTO SOSTITUZIONI" at bounding box center [643, 288] width 174 height 32
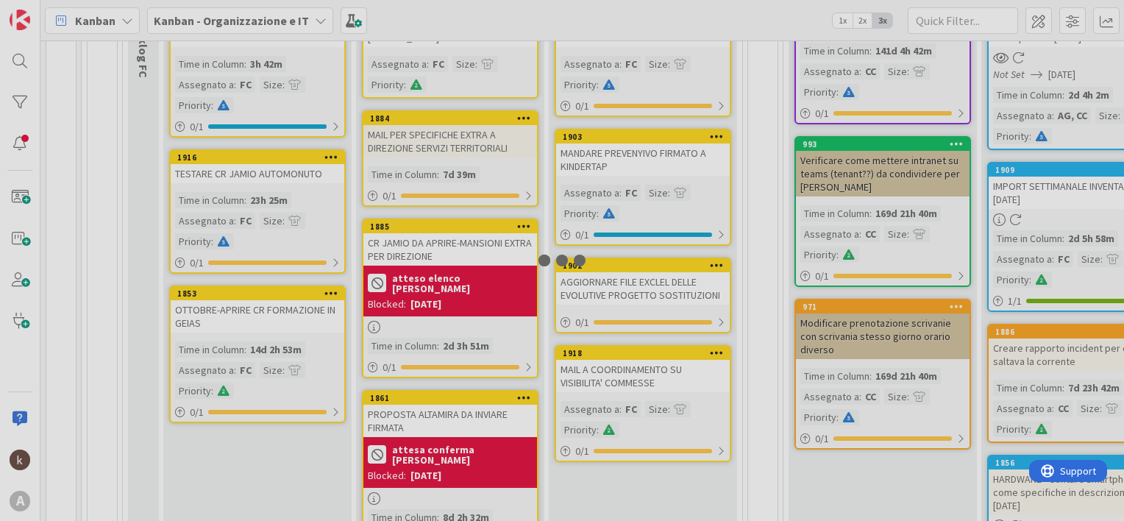
click at [607, 289] on div at bounding box center [562, 260] width 1124 height 521
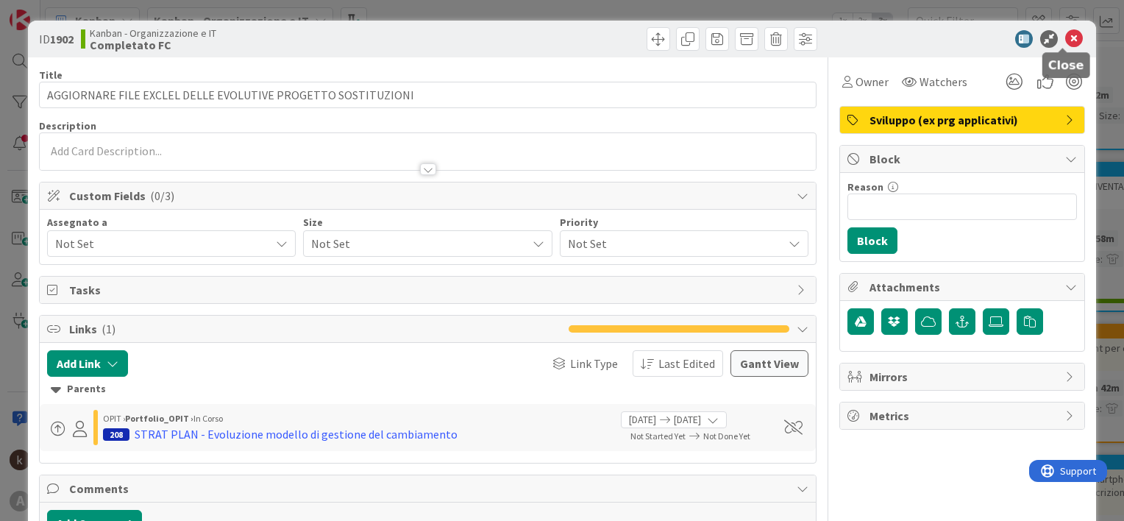
click at [1065, 35] on icon at bounding box center [1074, 39] width 18 height 18
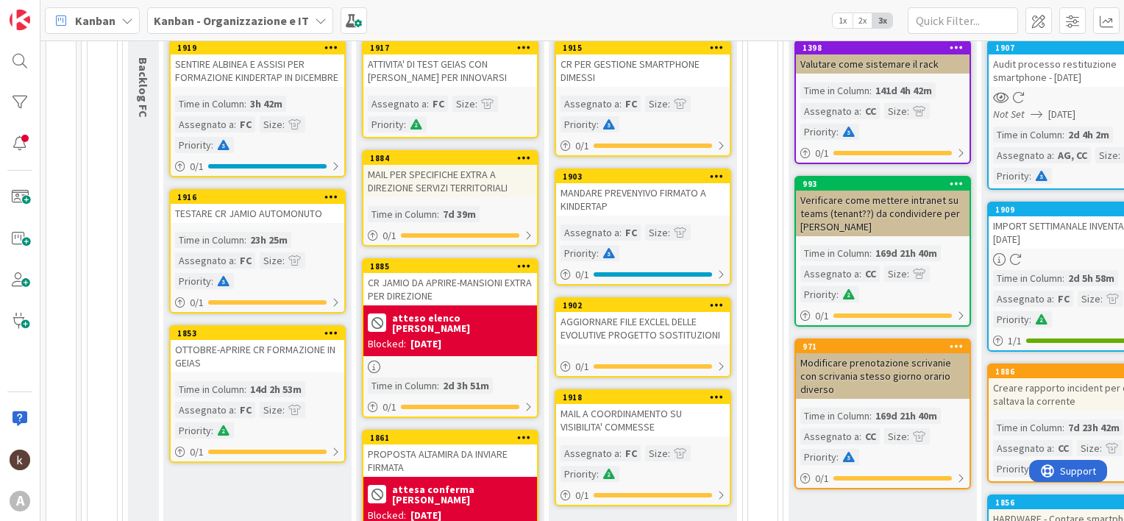
scroll to position [228, 0]
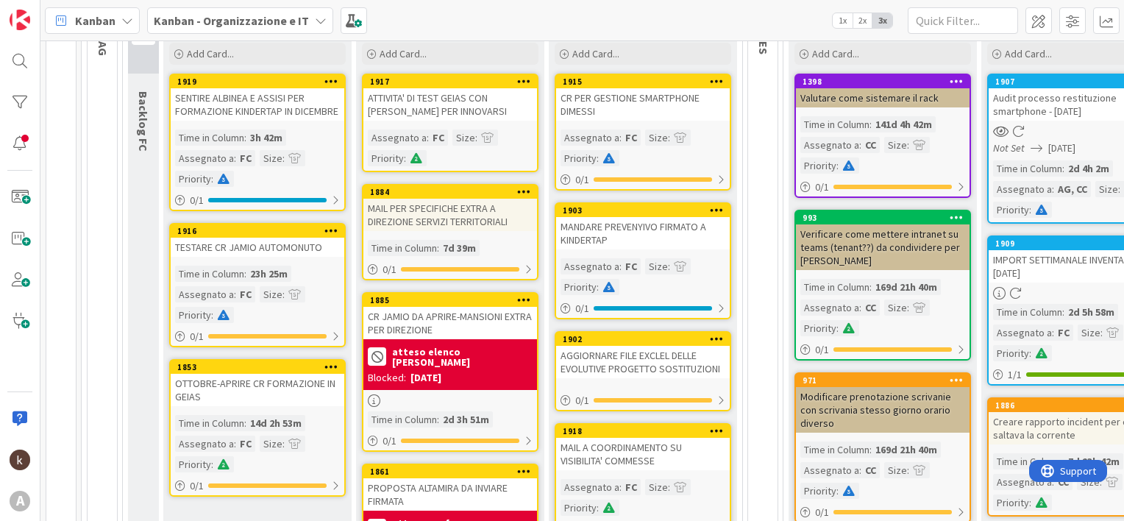
click at [420, 317] on div "CR JAMIO DA APRIRE-MANSIONI EXTRA PER DIREZIONE" at bounding box center [450, 323] width 174 height 32
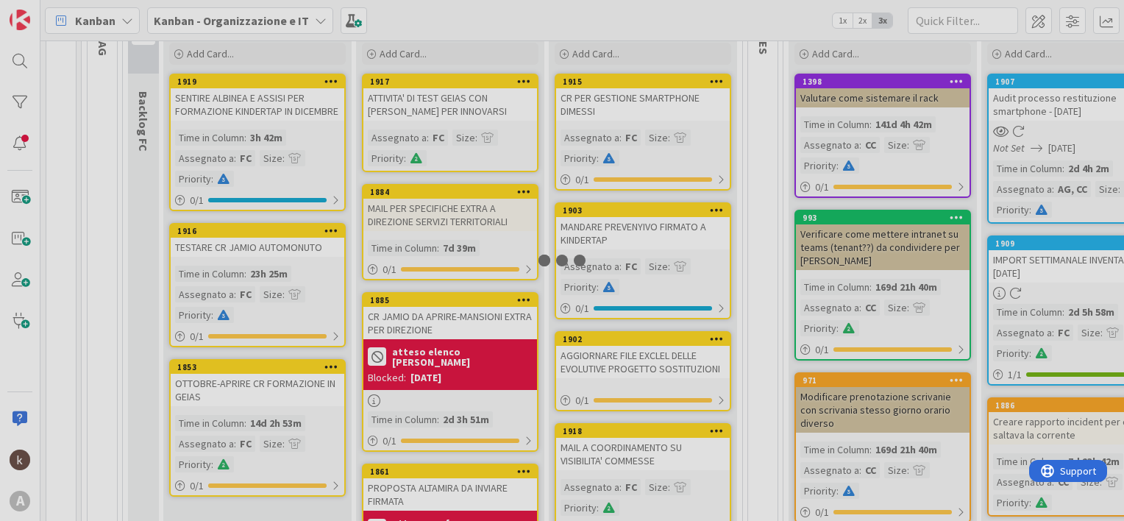
click at [420, 317] on div at bounding box center [562, 260] width 1124 height 521
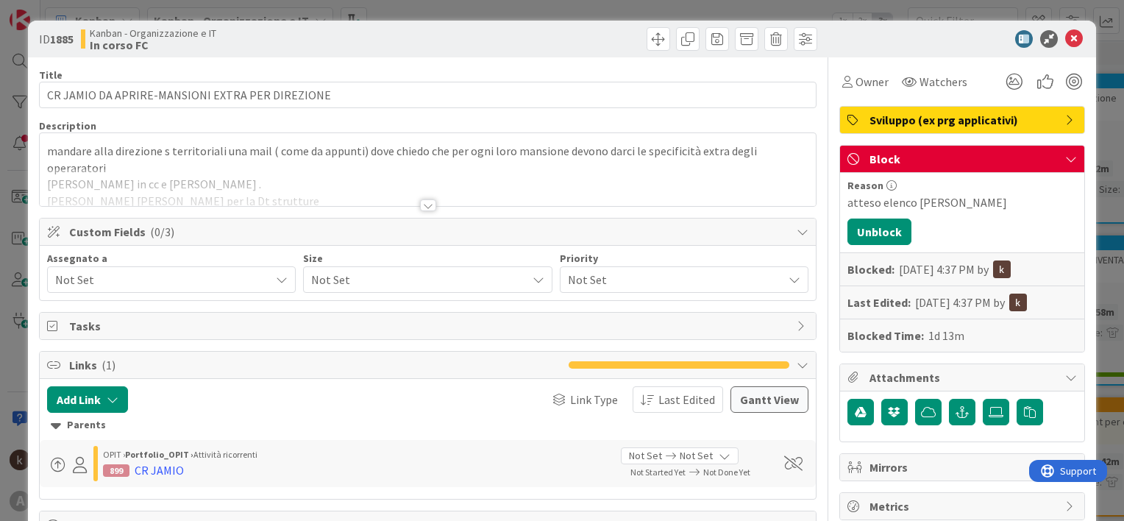
click at [424, 204] on div at bounding box center [428, 205] width 16 height 12
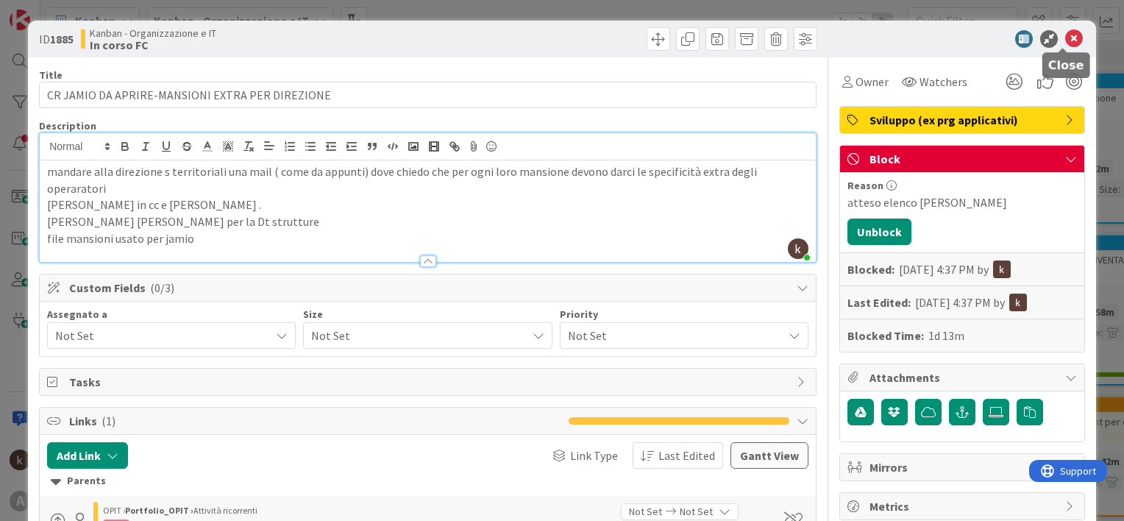
click at [1065, 40] on icon at bounding box center [1074, 39] width 18 height 18
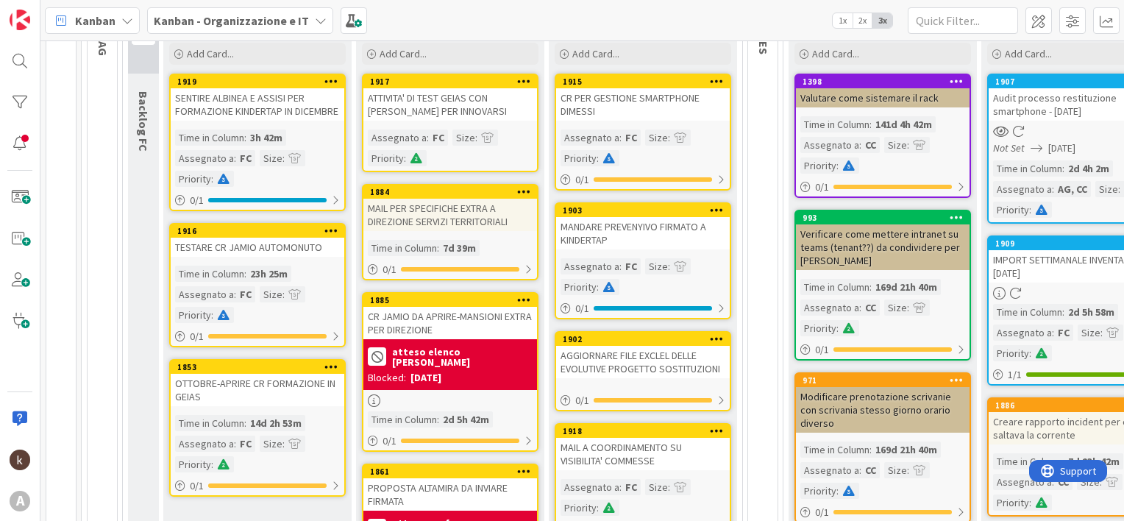
scroll to position [154, 0]
